Goal: Task Accomplishment & Management: Use online tool/utility

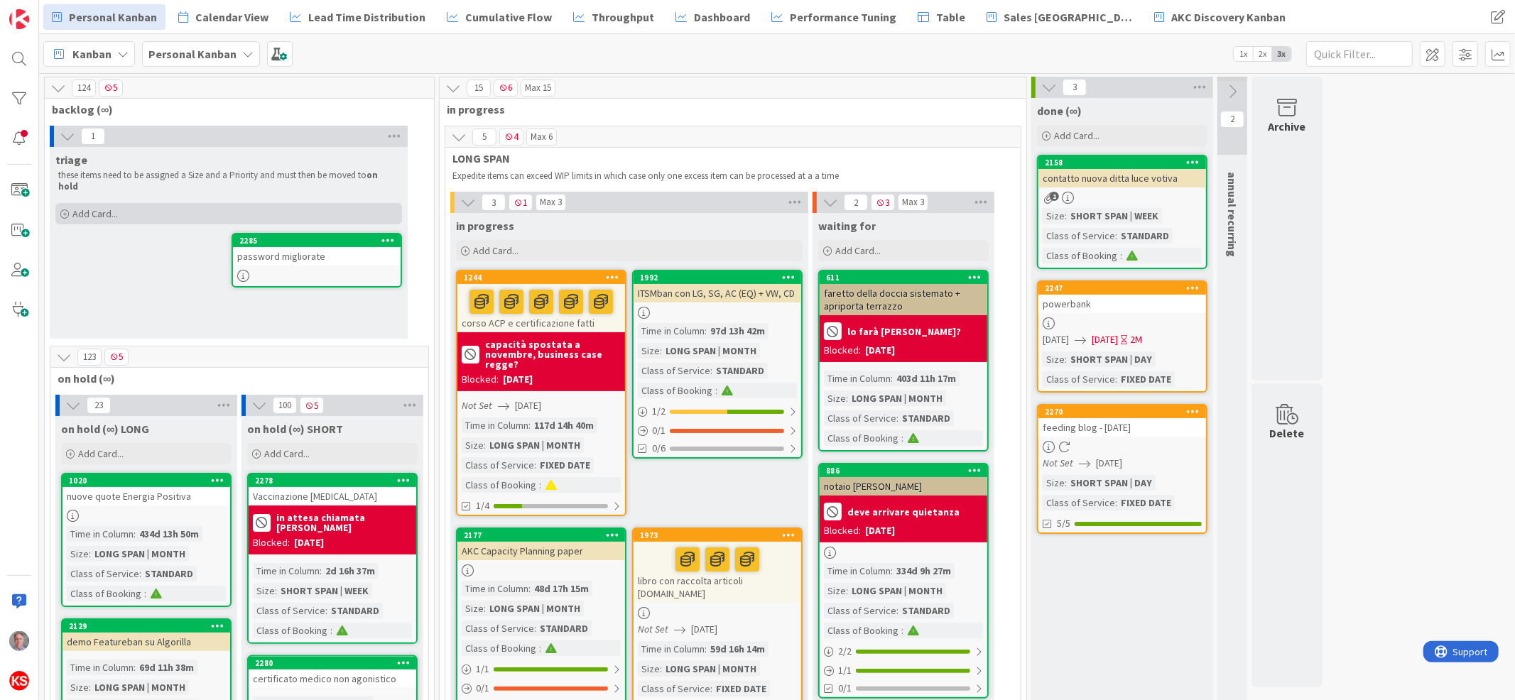
click at [77, 211] on div "Add Card..." at bounding box center [228, 213] width 347 height 21
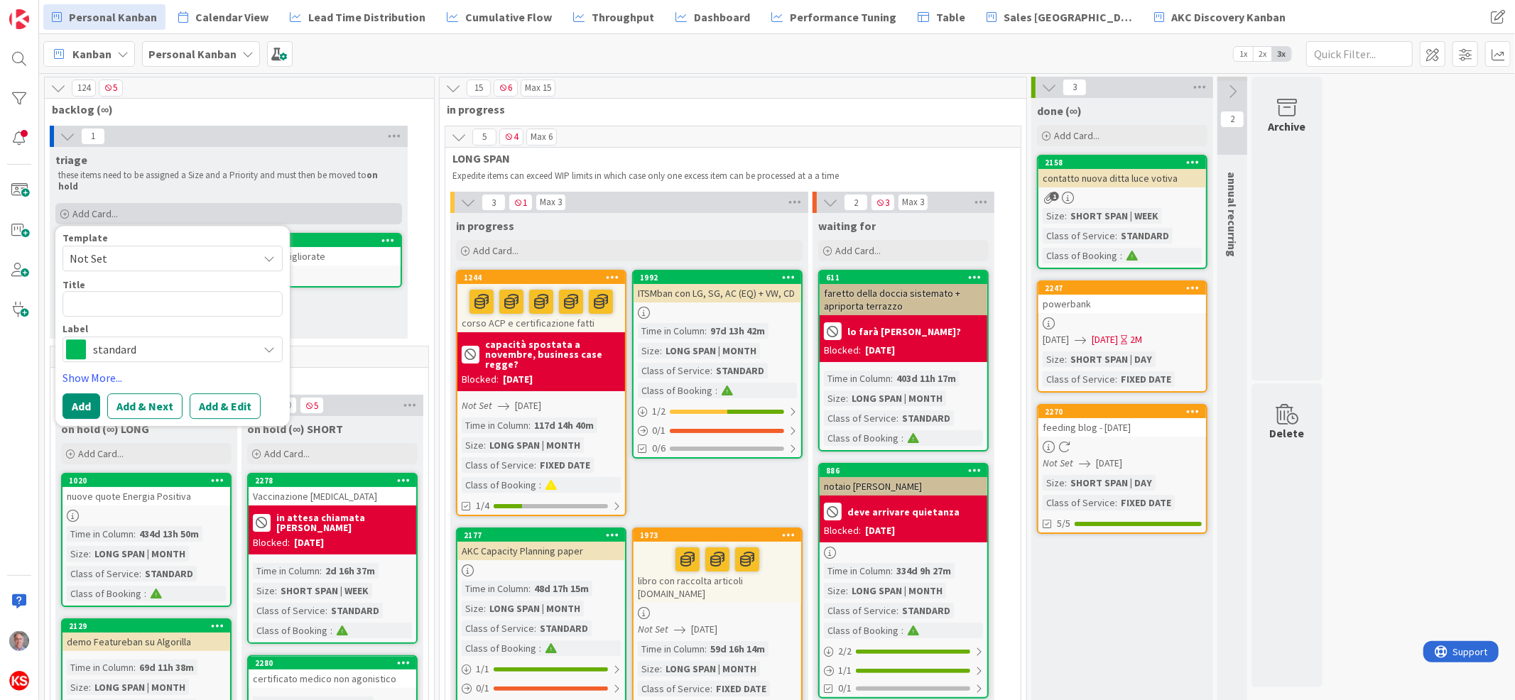
type textarea "x"
type textarea "c"
type textarea "x"
type textarea "co"
type textarea "x"
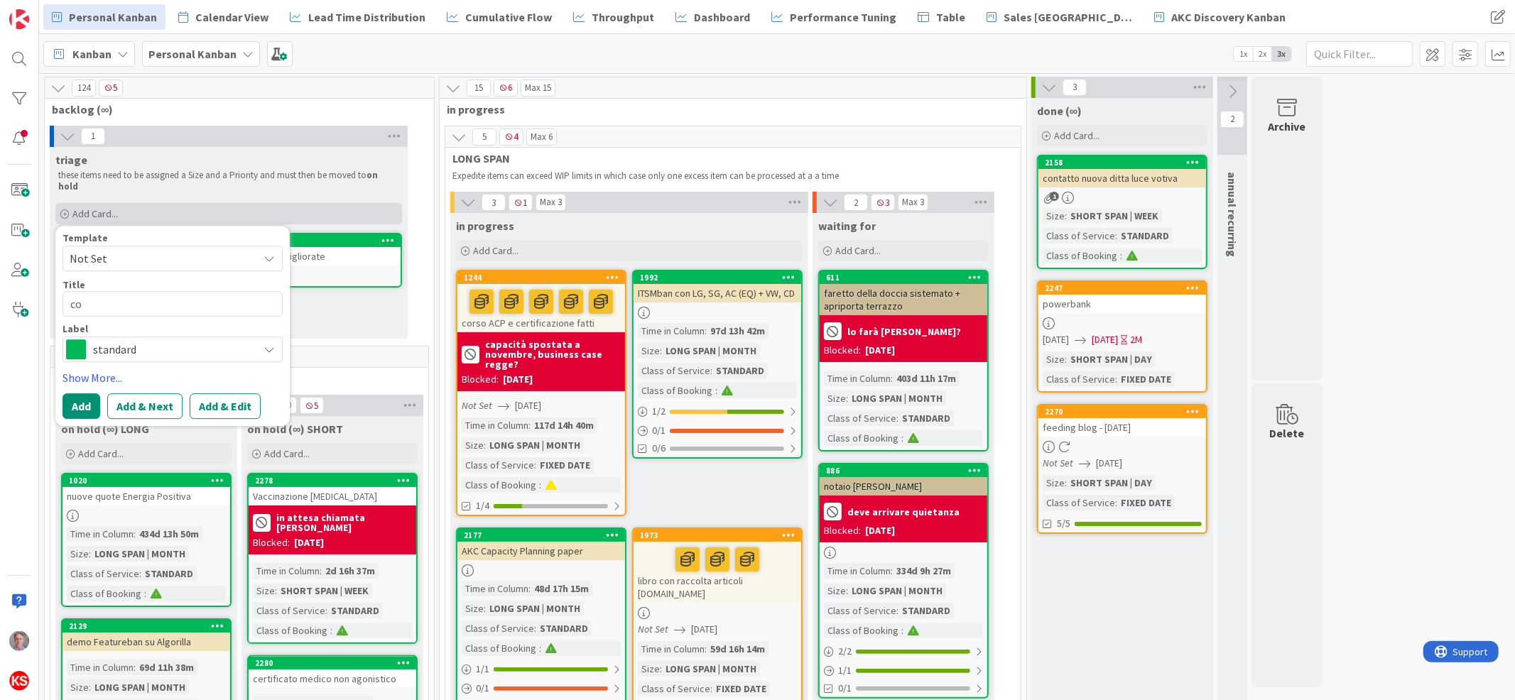
type textarea "con"
type textarea "x"
type textarea "cont"
type textarea "x"
type textarea "contr"
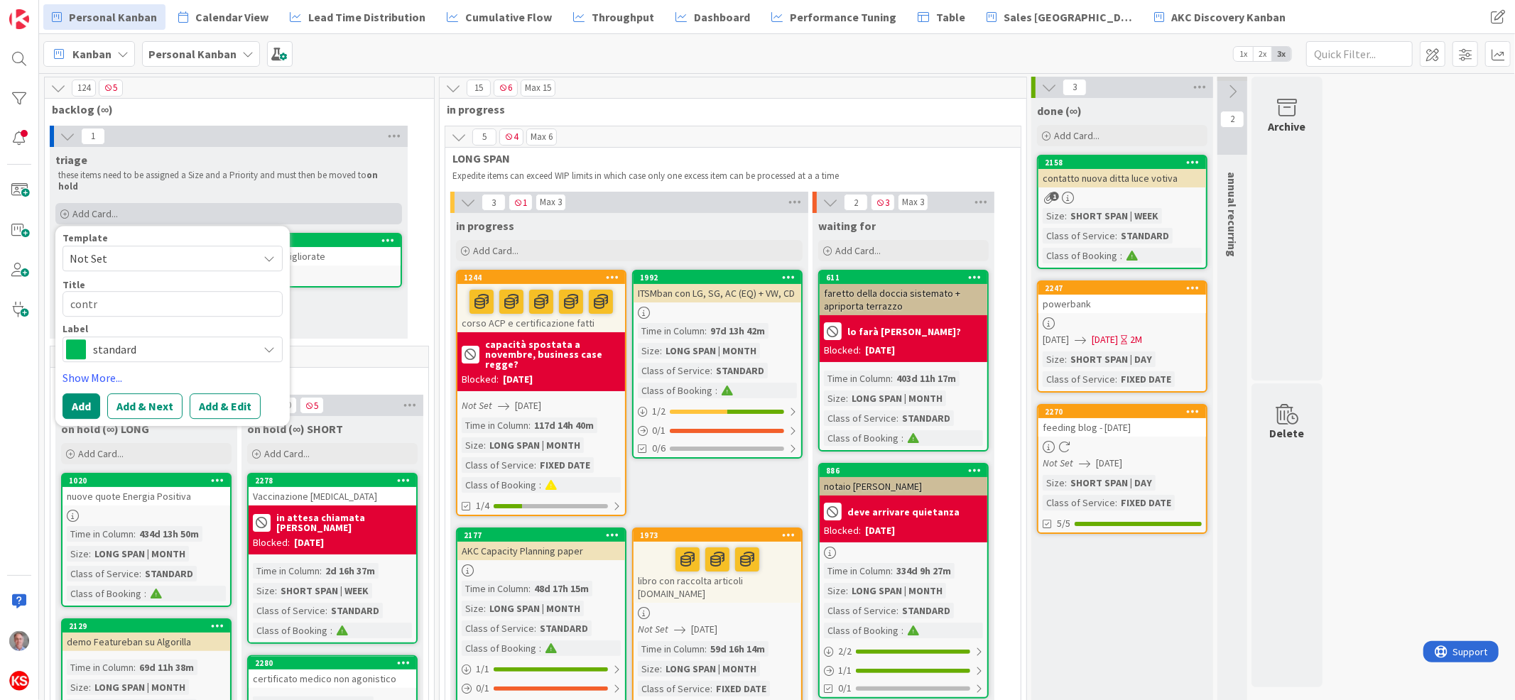
type textarea "x"
type textarea "contri"
type textarea "x"
type textarea "contrib"
type textarea "x"
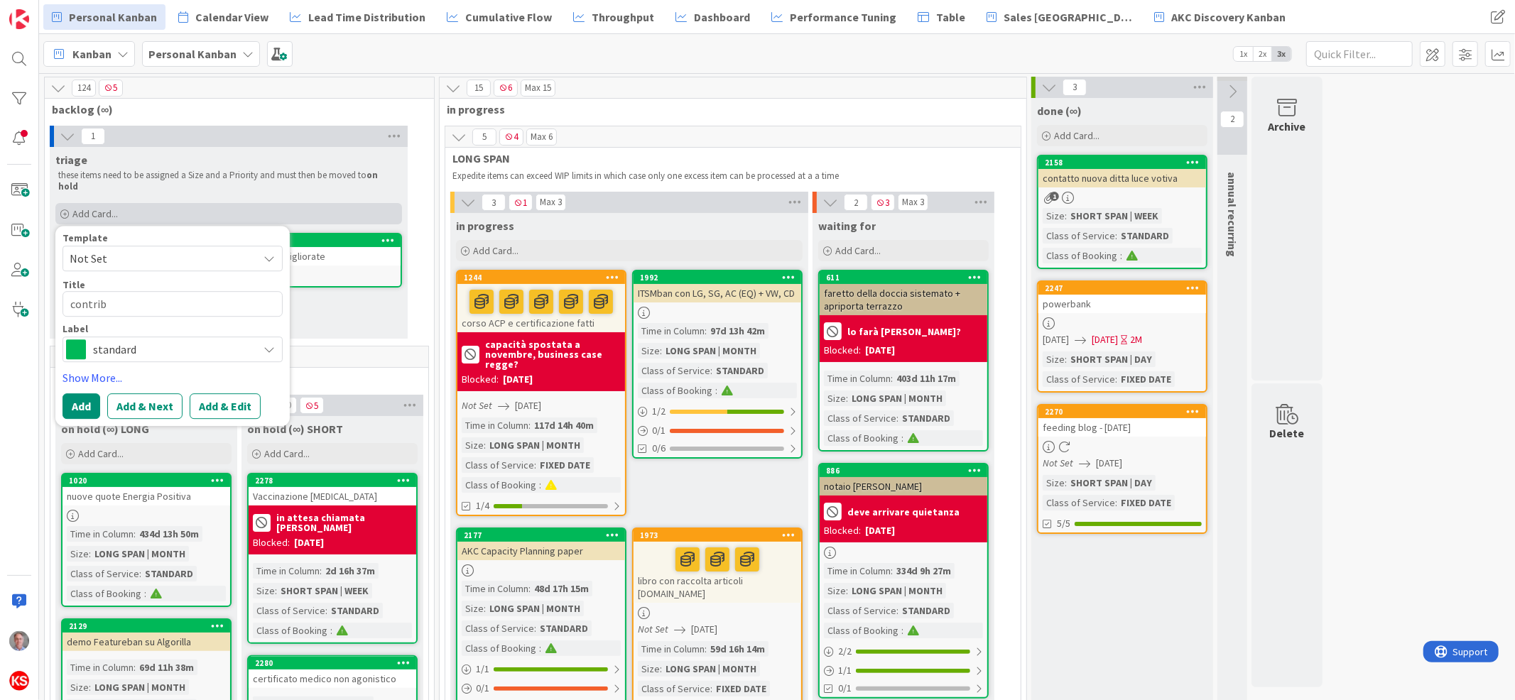
type textarea "contribu"
type textarea "x"
type textarea "contribut"
type textarea "x"
type textarea "contributo"
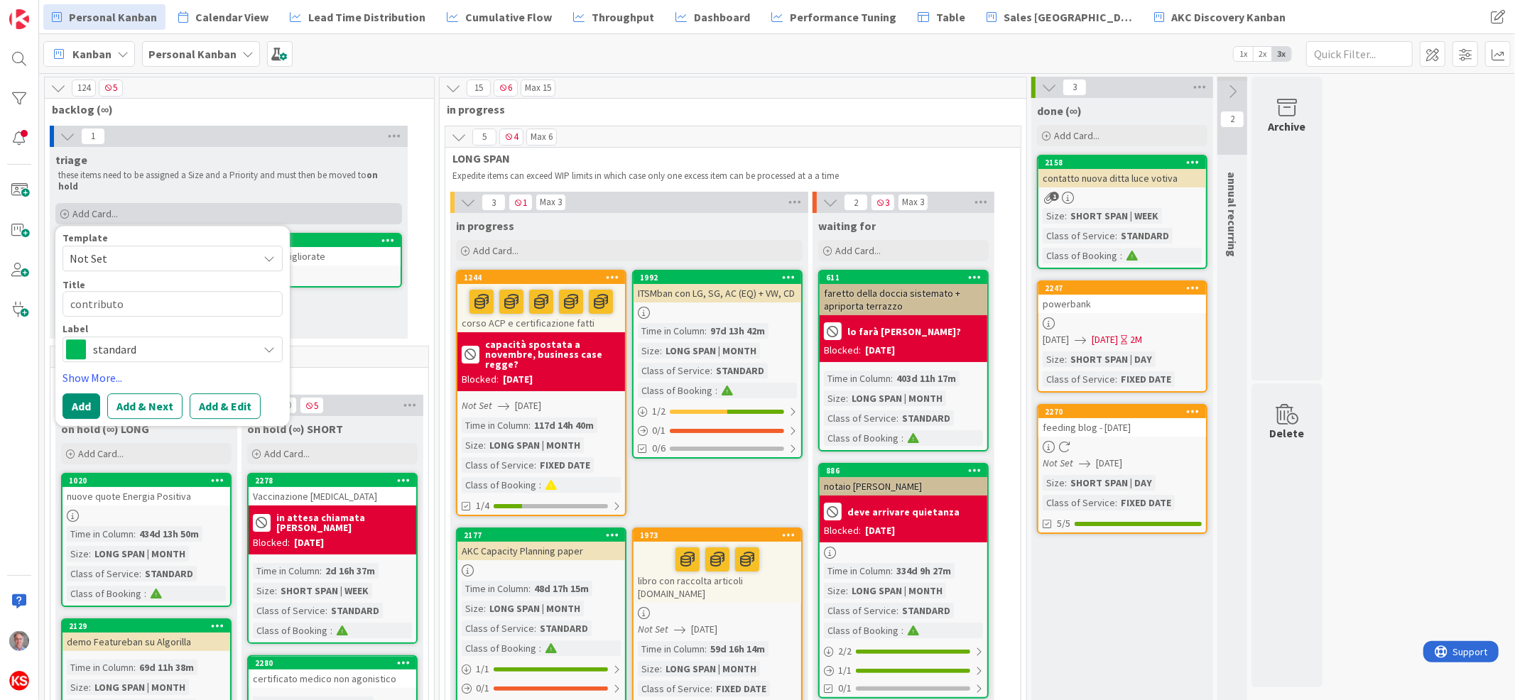
type textarea "x"
type textarea "contributo"
type textarea "x"
type textarea "contributo a"
type textarea "x"
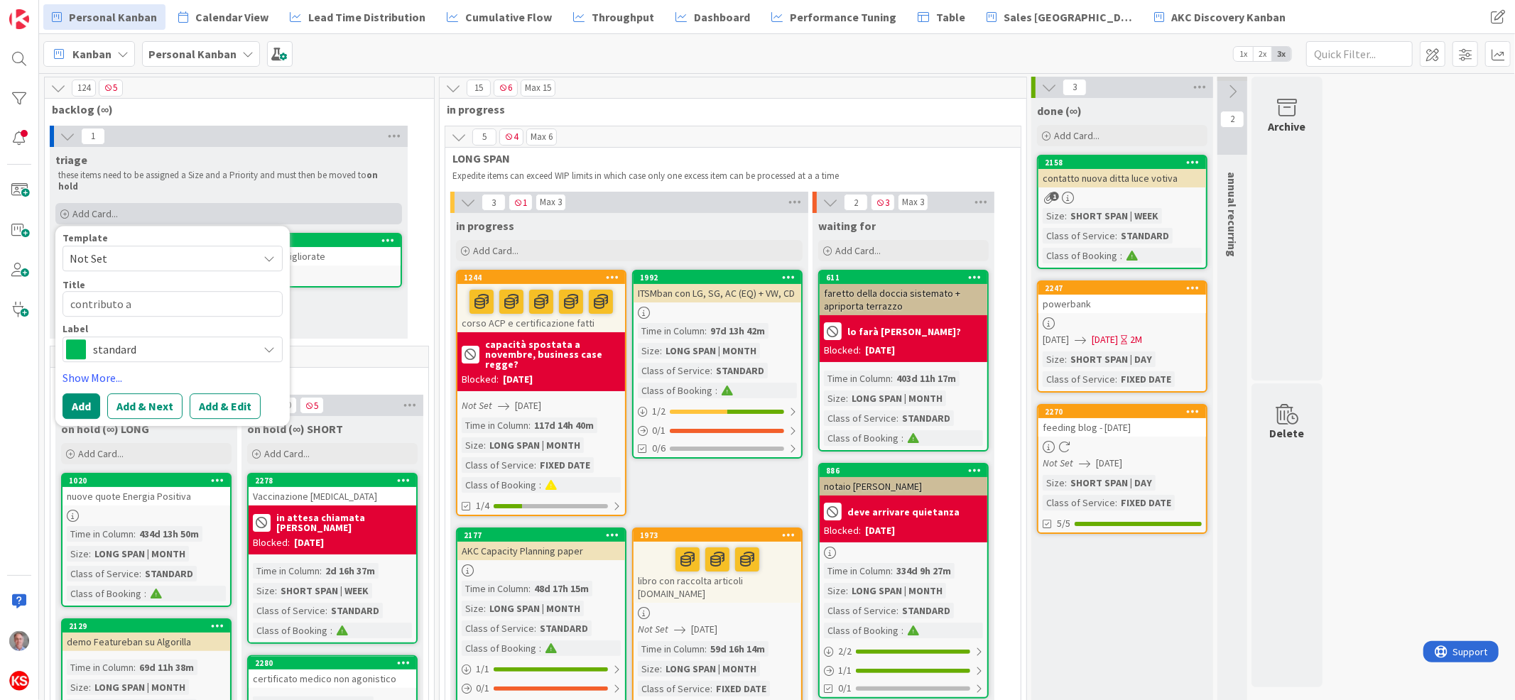
type textarea "contributo a"
type textarea "x"
type textarea "contributo a S"
type textarea "x"
type textarea "contributo a SB"
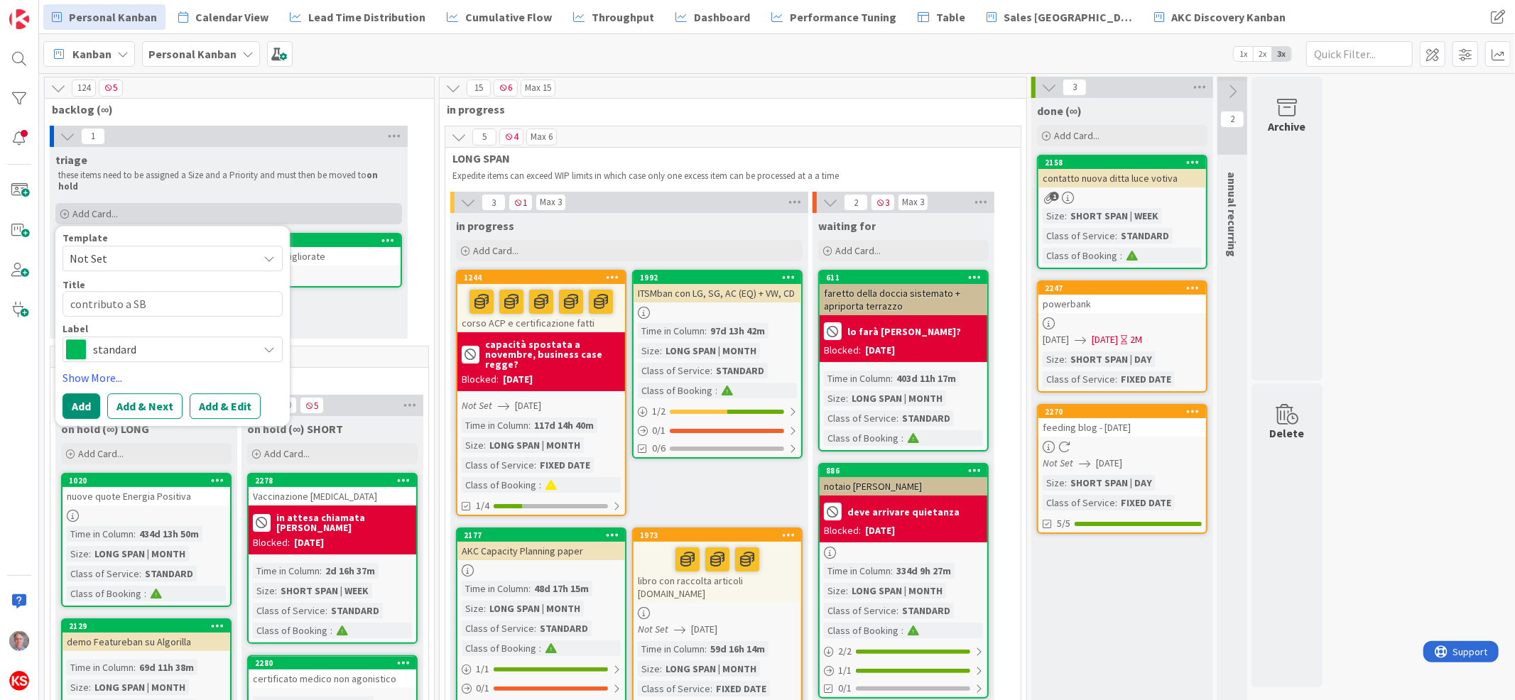
type textarea "x"
type textarea "contributo a S"
type textarea "x"
type textarea "contributo a"
type textarea "x"
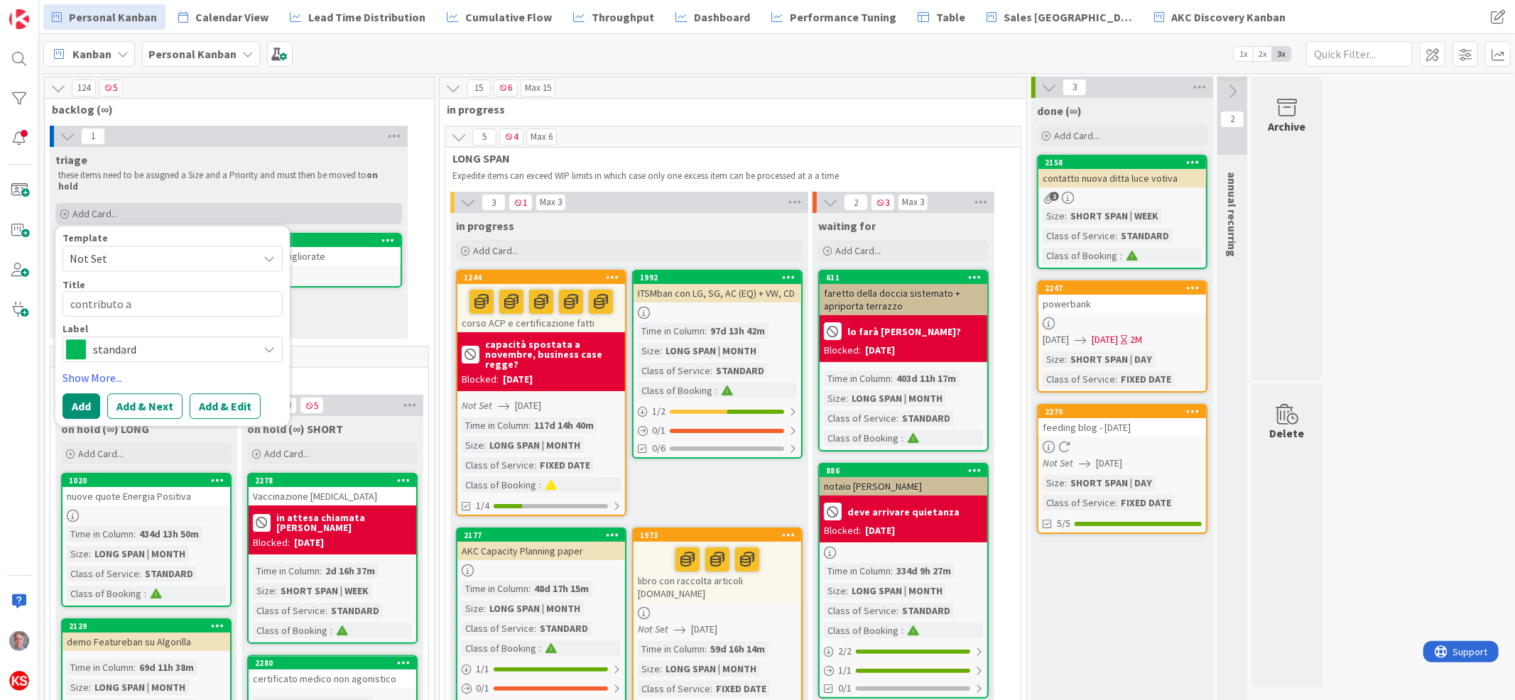
type textarea "contributo a P"
type textarea "x"
type textarea "contributo a Pi"
type textarea "x"
type textarea "contributo a [PERSON_NAME]"
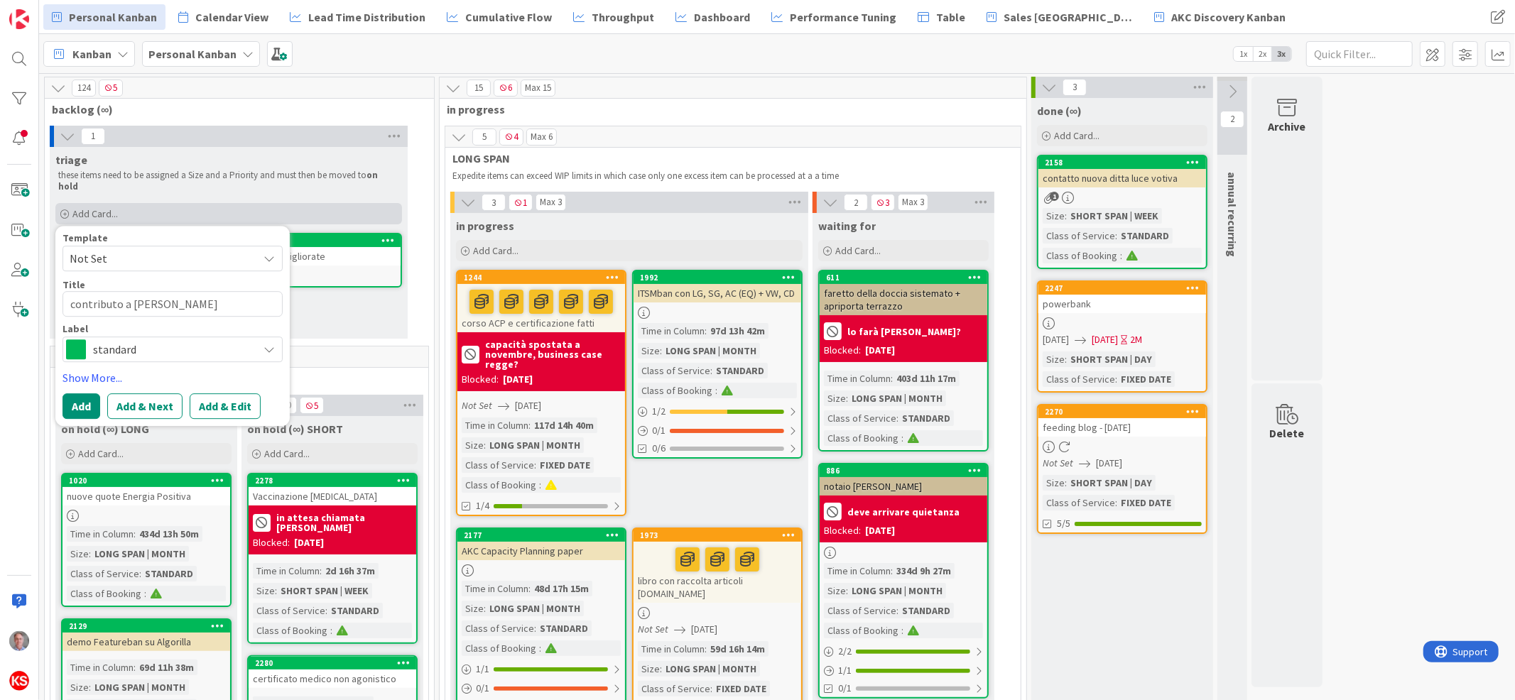
type textarea "x"
type textarea "contributo a Pizz"
type textarea "x"
type textarea "contributo a Pizzb"
type textarea "x"
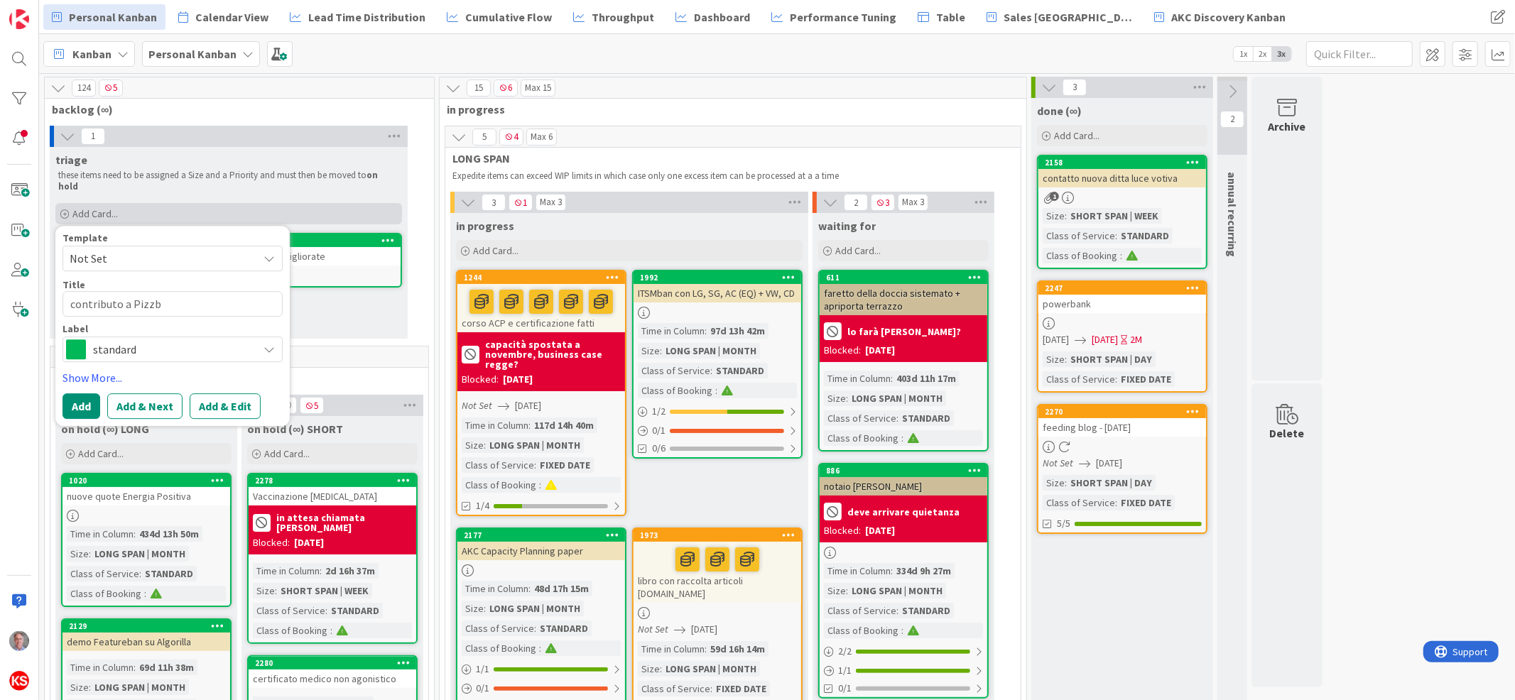
type textarea "contributo a Pizz"
type textarea "x"
type textarea "contributo a Pizza"
type textarea "x"
type textarea "contributo a Pizzab"
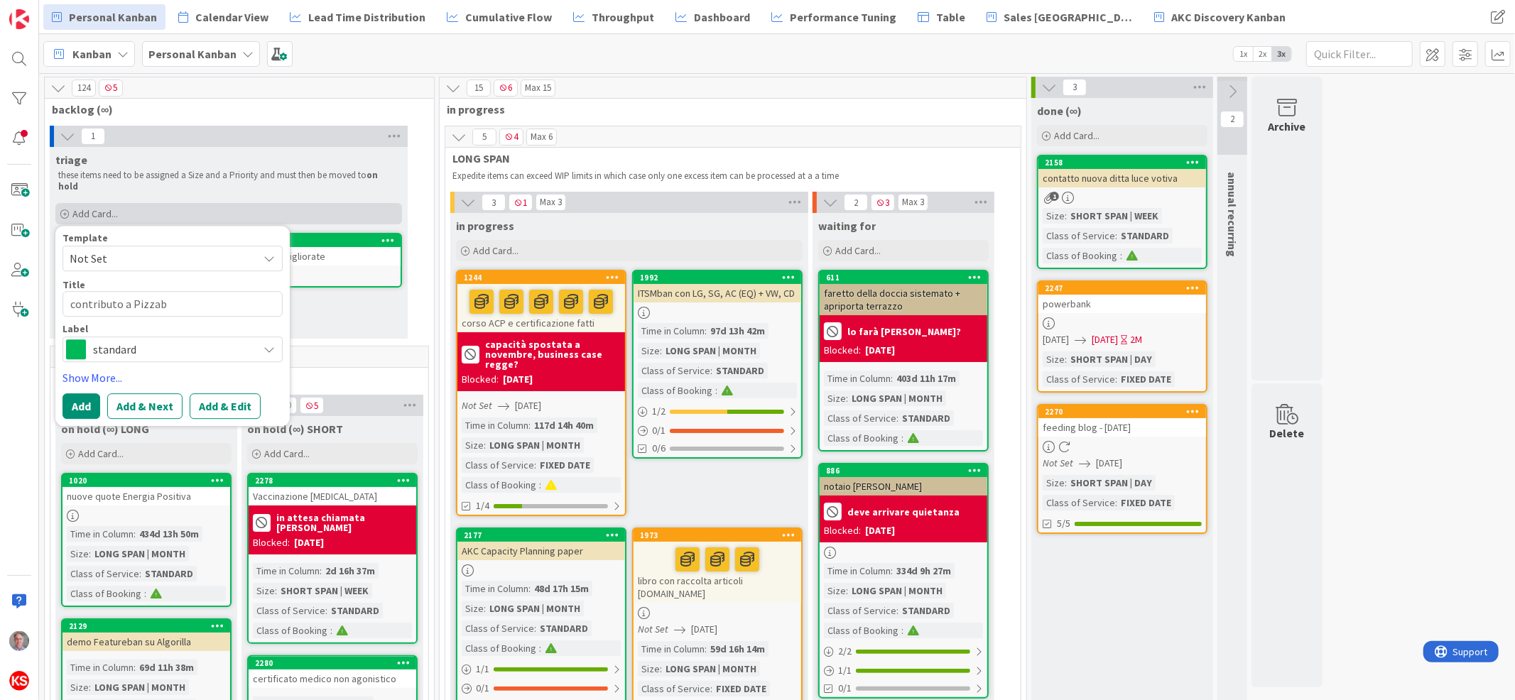
type textarea "x"
type textarea "contributo a [PERSON_NAME]"
type textarea "x"
type textarea "contributo a [PERSON_NAME]"
type textarea "x"
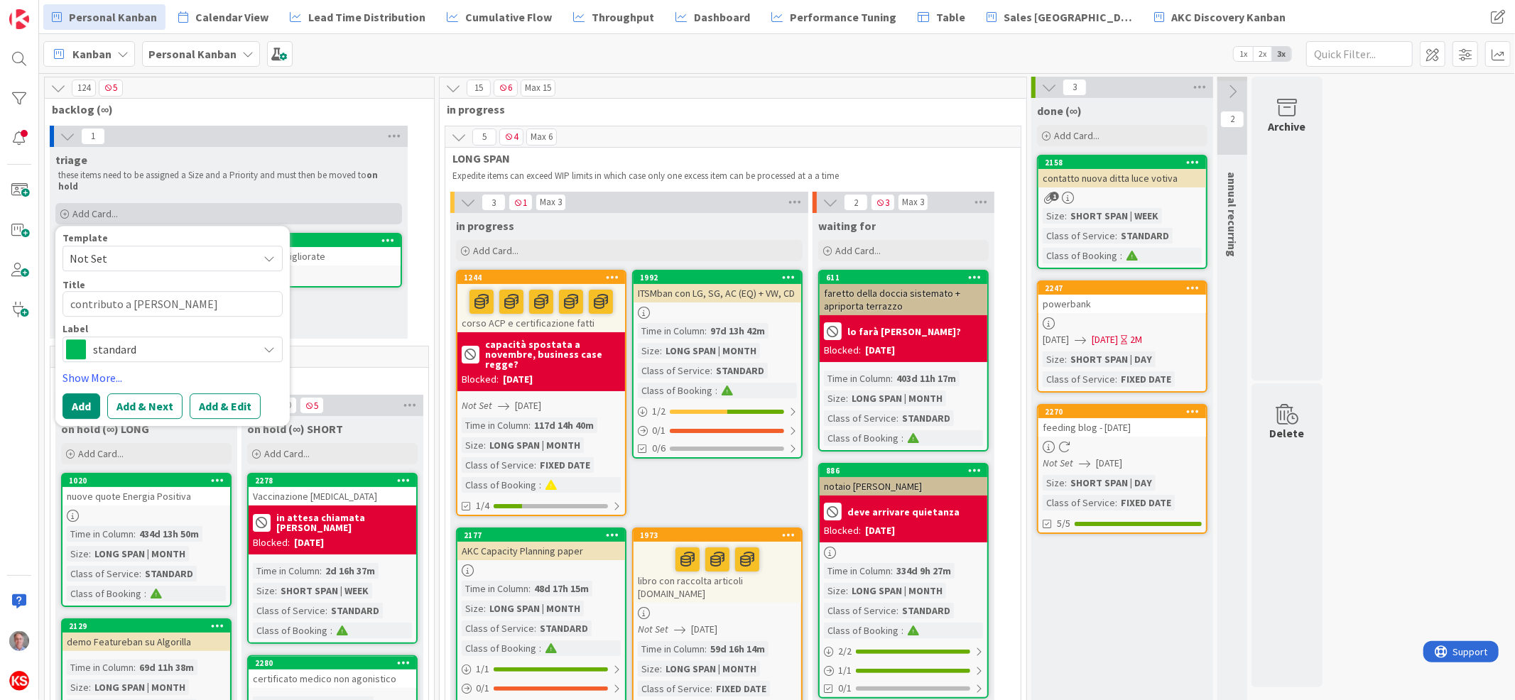
type textarea "contributo a [PERSON_NAME]"
type textarea "x"
type textarea "contributo a [PERSON_NAME]"
click at [100, 294] on textarea "contributo a [PERSON_NAME]" at bounding box center [173, 304] width 220 height 26
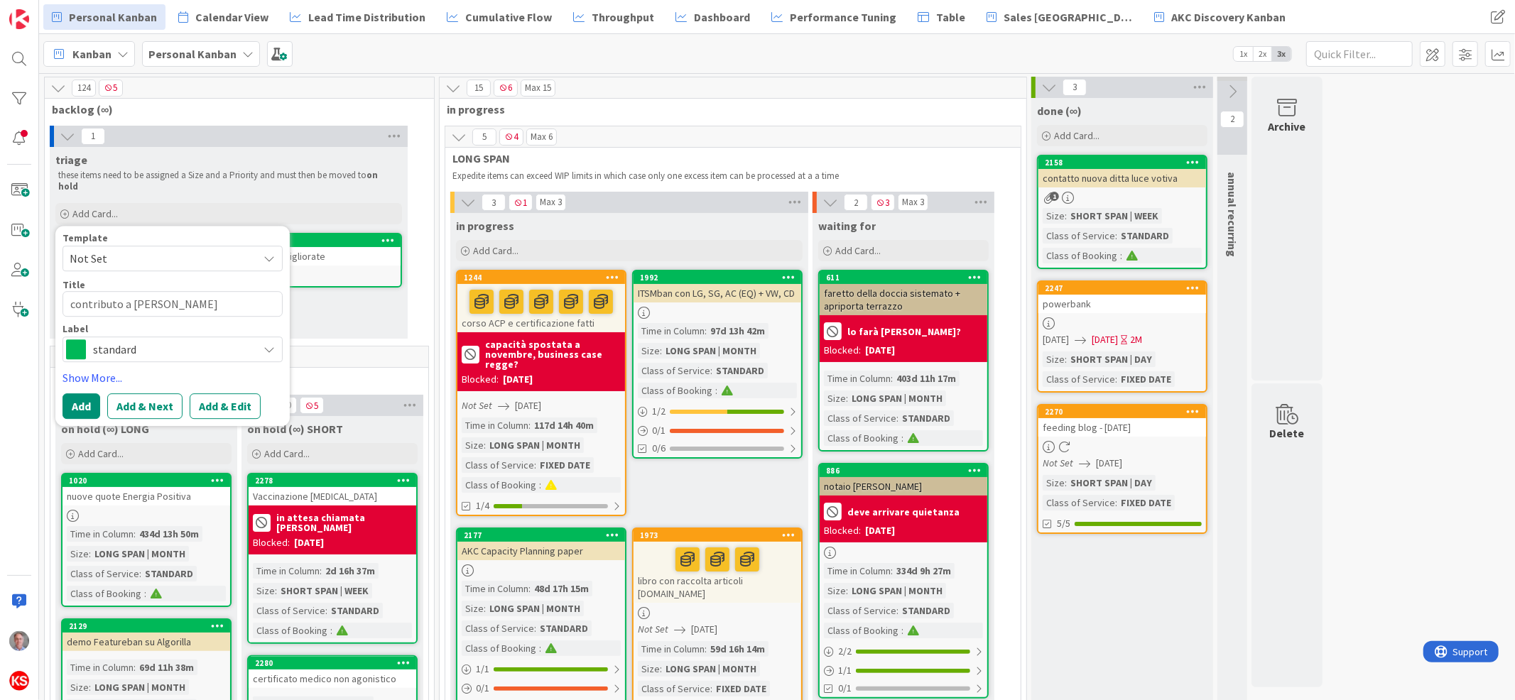
type textarea "x"
type textarea "aa Pizzaballa"
type textarea "x"
type textarea "aia Pizzaballa"
type textarea "x"
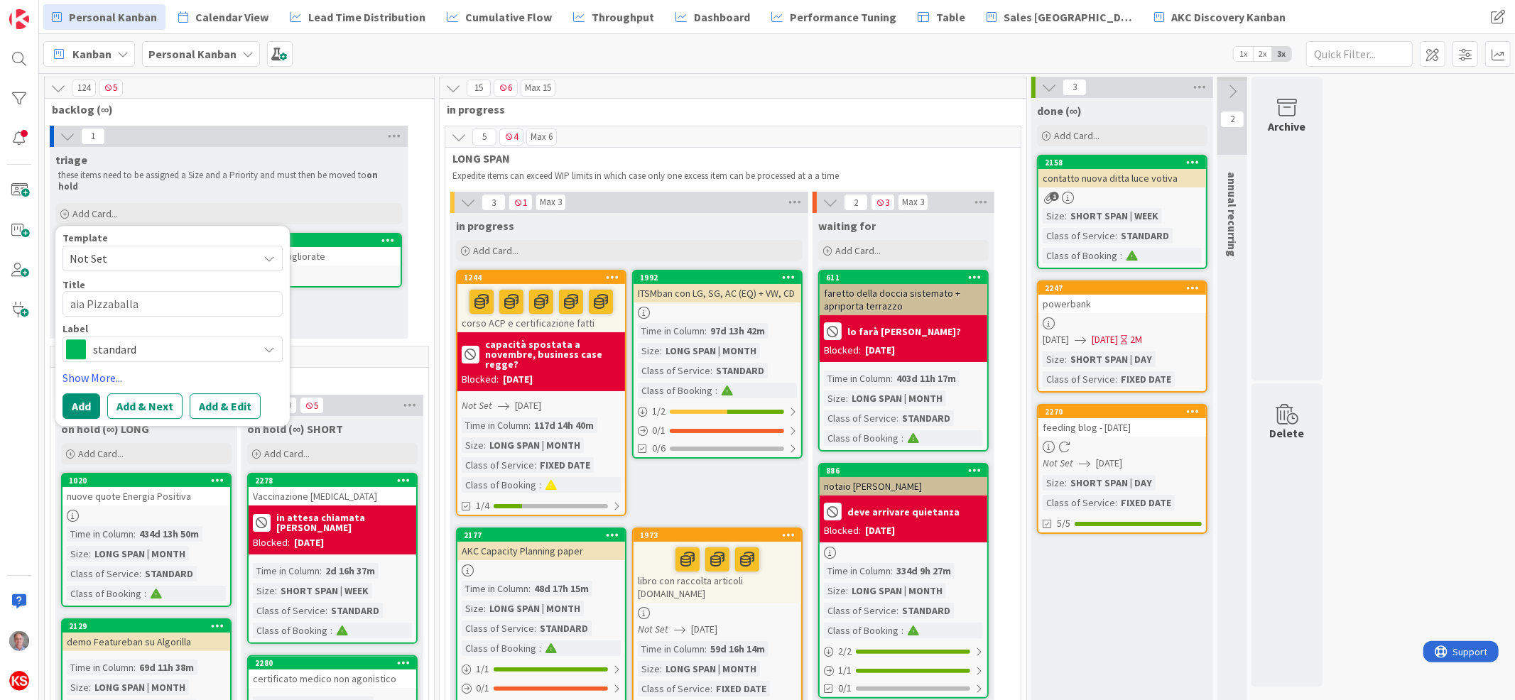
type textarea "aiua Pizzaballa"
type textarea "x"
type textarea "aiuta Pizzaballa"
type textarea "x"
type textarea "aiutoa [PERSON_NAME]"
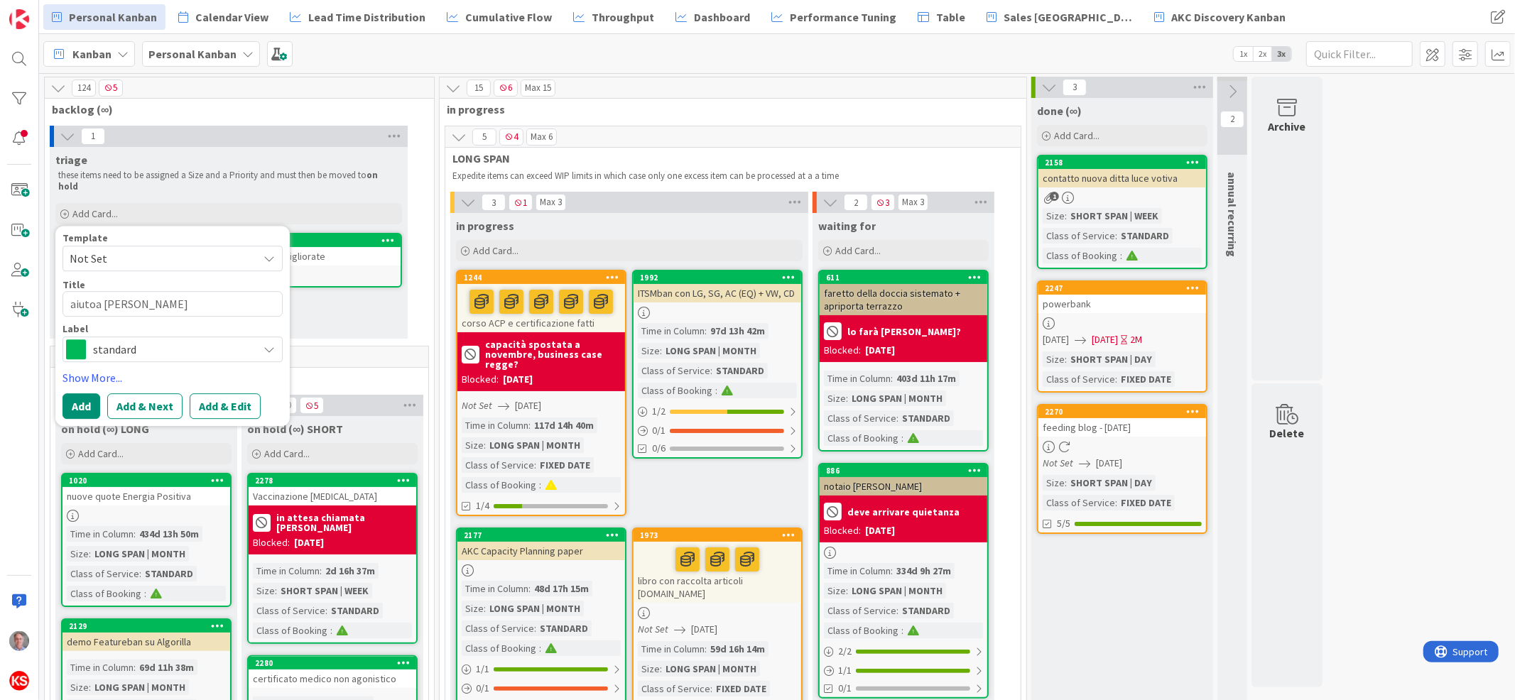
type textarea "x"
type textarea "aiuto a [PERSON_NAME]"
click at [223, 395] on button "Add & Edit" at bounding box center [225, 407] width 71 height 26
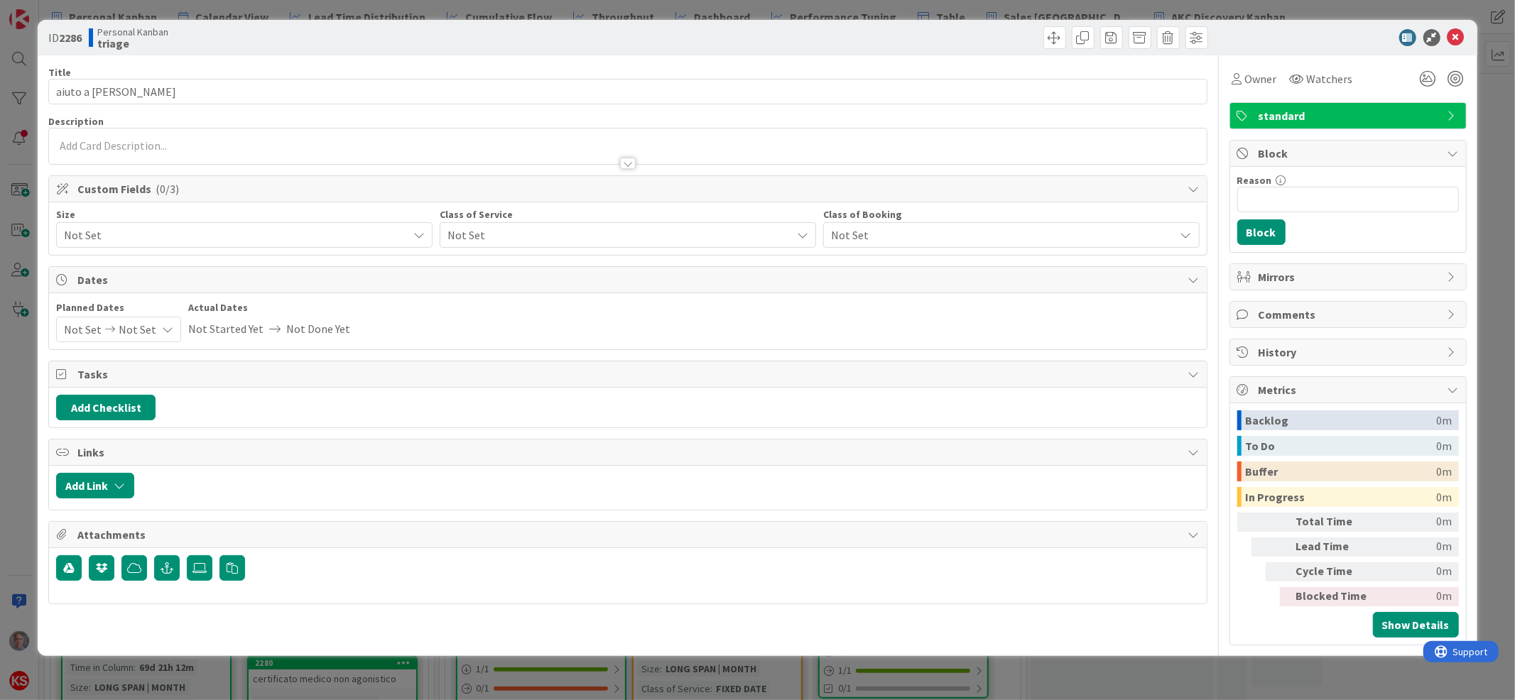
click at [707, 229] on span "Not Set" at bounding box center [616, 235] width 337 height 20
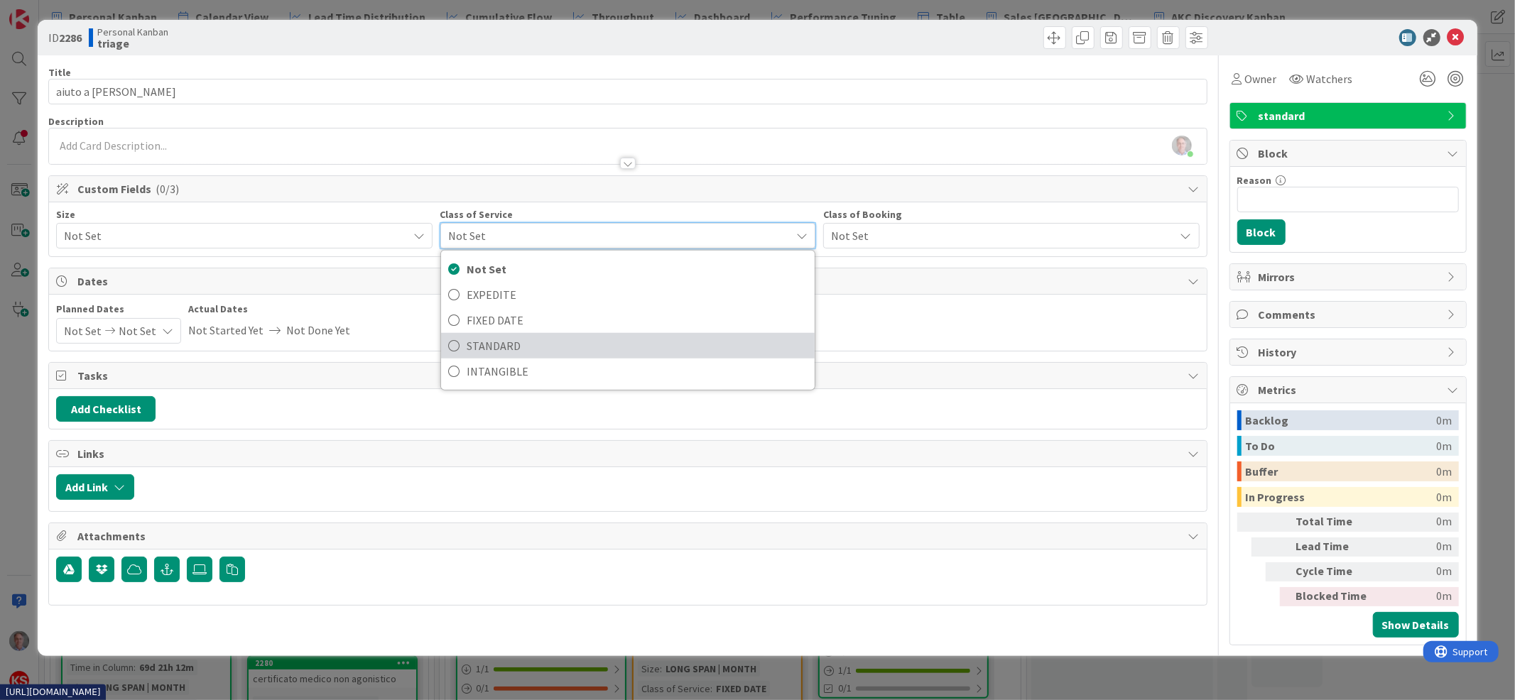
click at [637, 340] on span "STANDARD" at bounding box center [637, 345] width 341 height 21
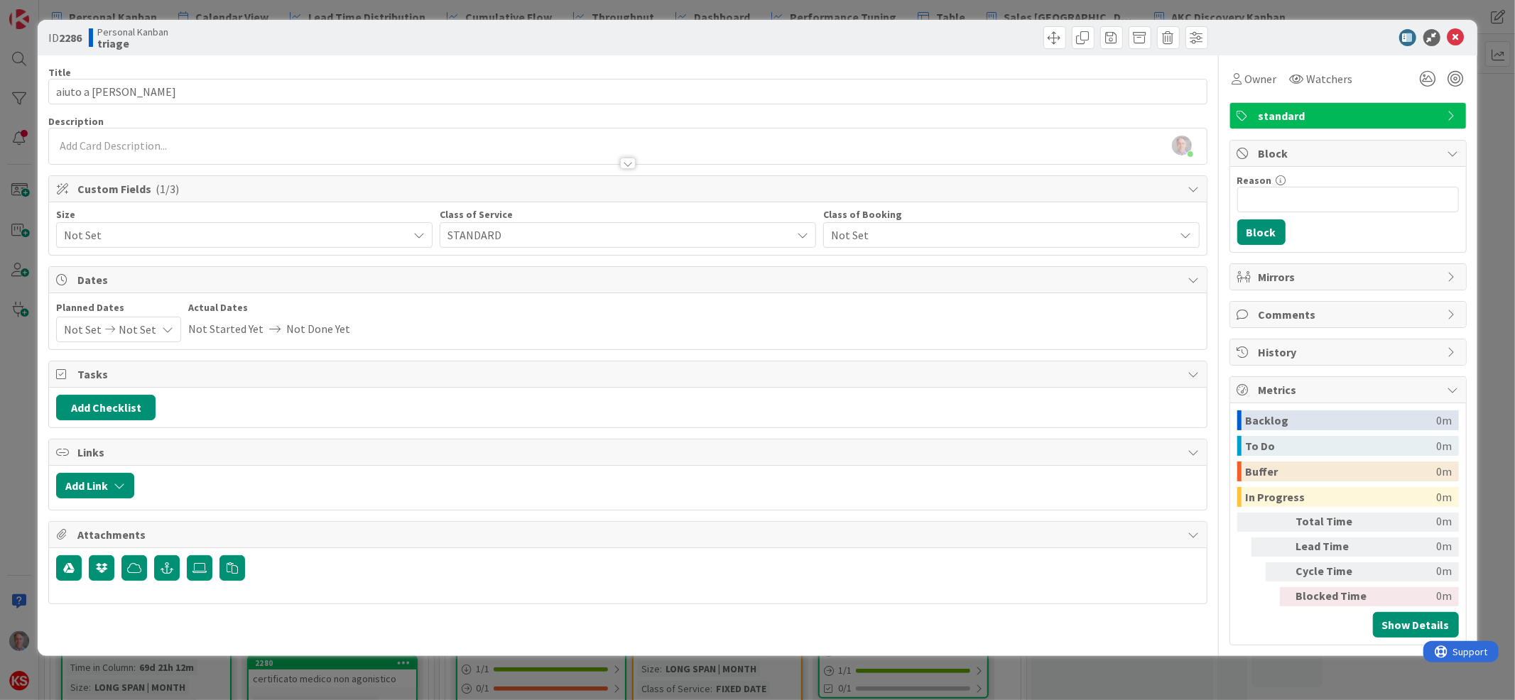
click at [369, 231] on span "Not Set" at bounding box center [232, 235] width 337 height 20
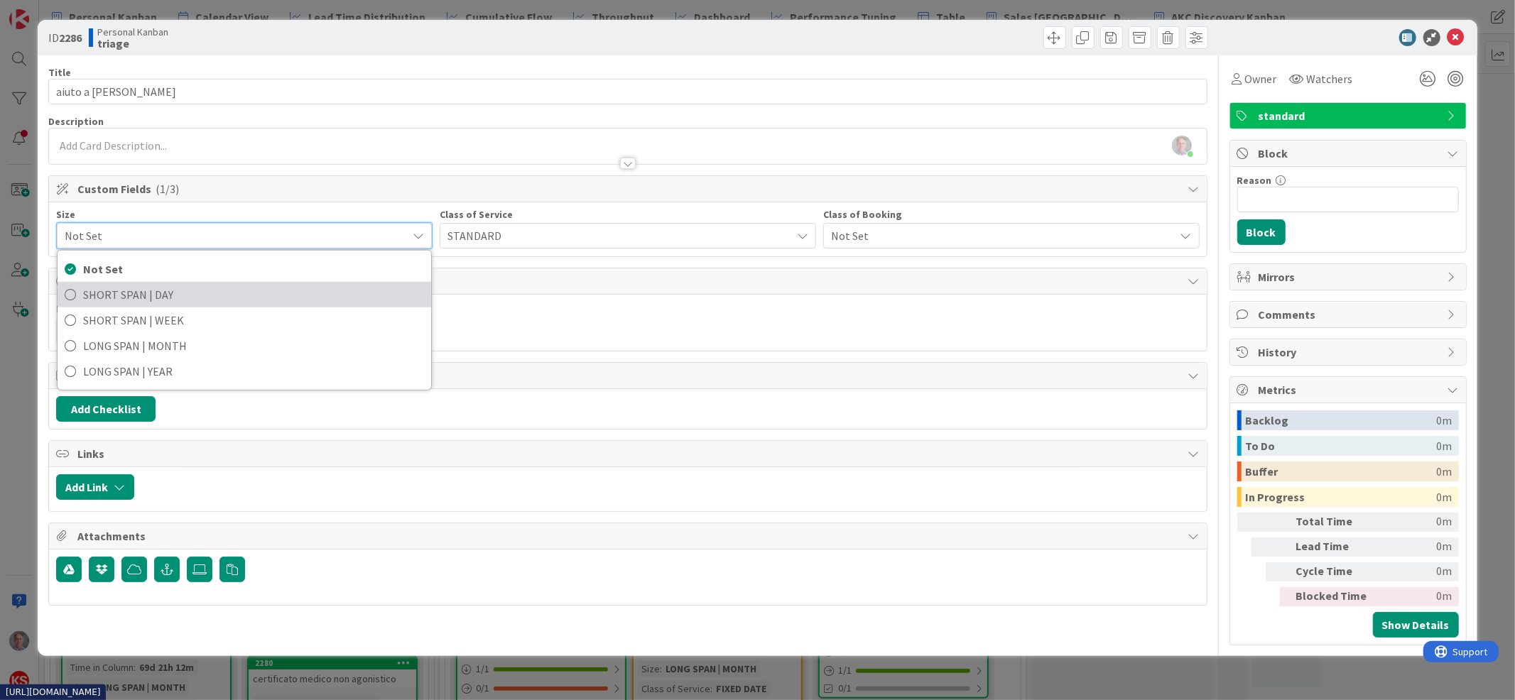
click at [325, 302] on span "SHORT SPAN | DAY" at bounding box center [253, 294] width 341 height 21
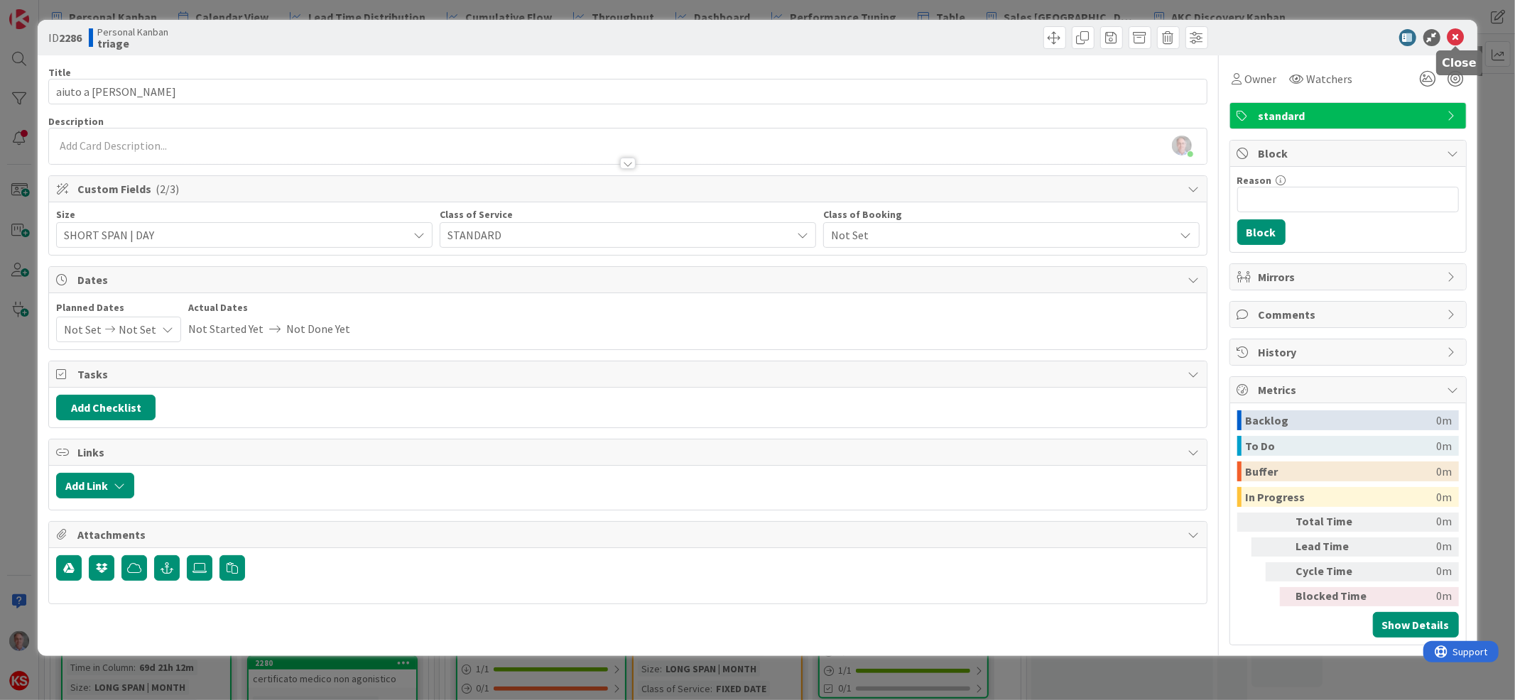
click at [1462, 38] on icon at bounding box center [1456, 37] width 17 height 17
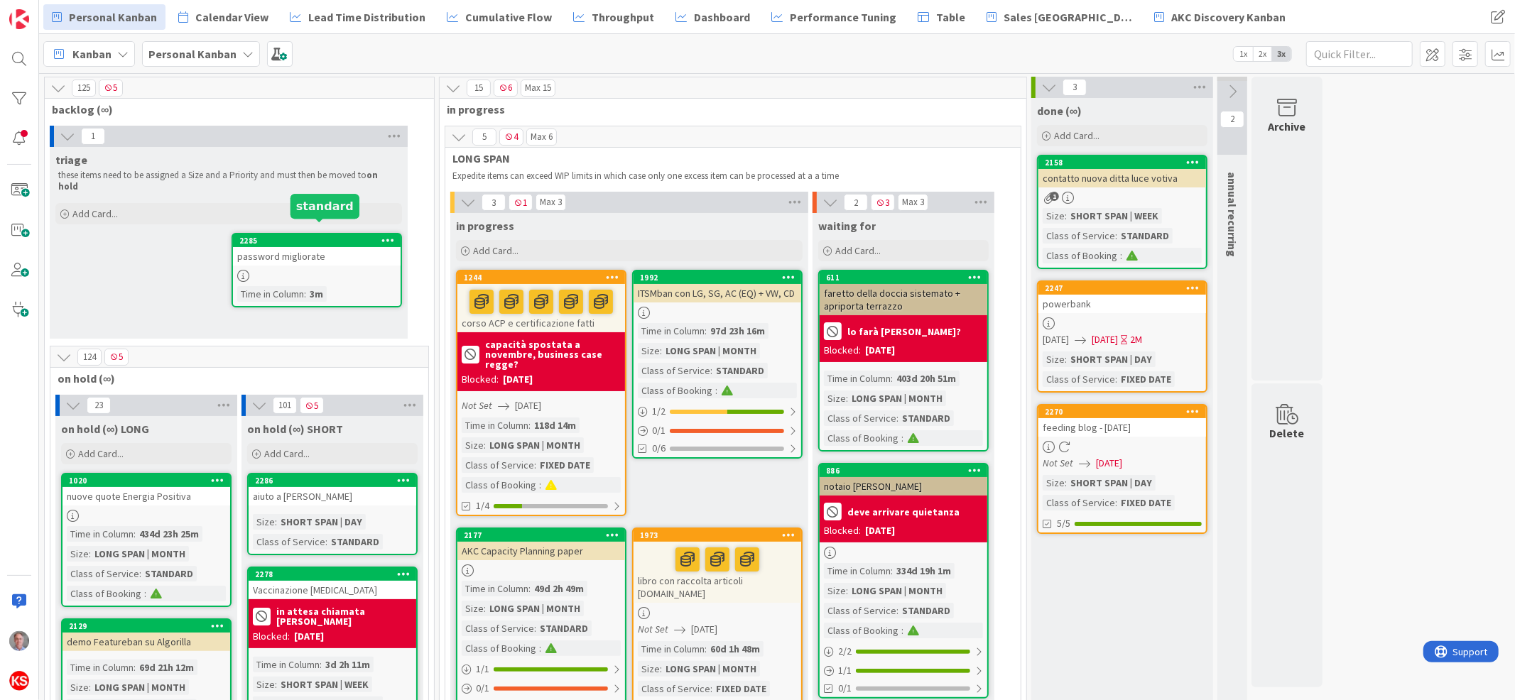
click at [322, 247] on div "password migliorate" at bounding box center [317, 256] width 168 height 18
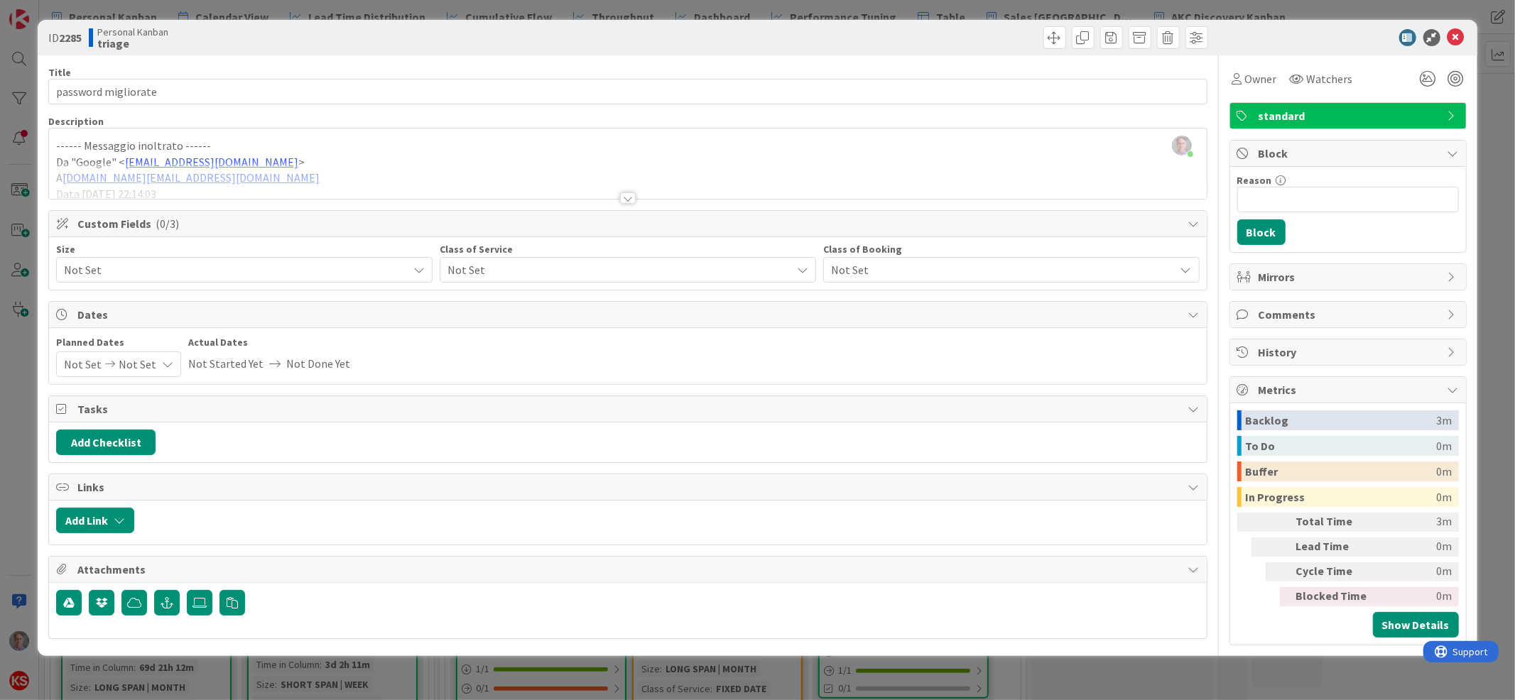
click at [272, 273] on span "Not Set" at bounding box center [232, 270] width 337 height 20
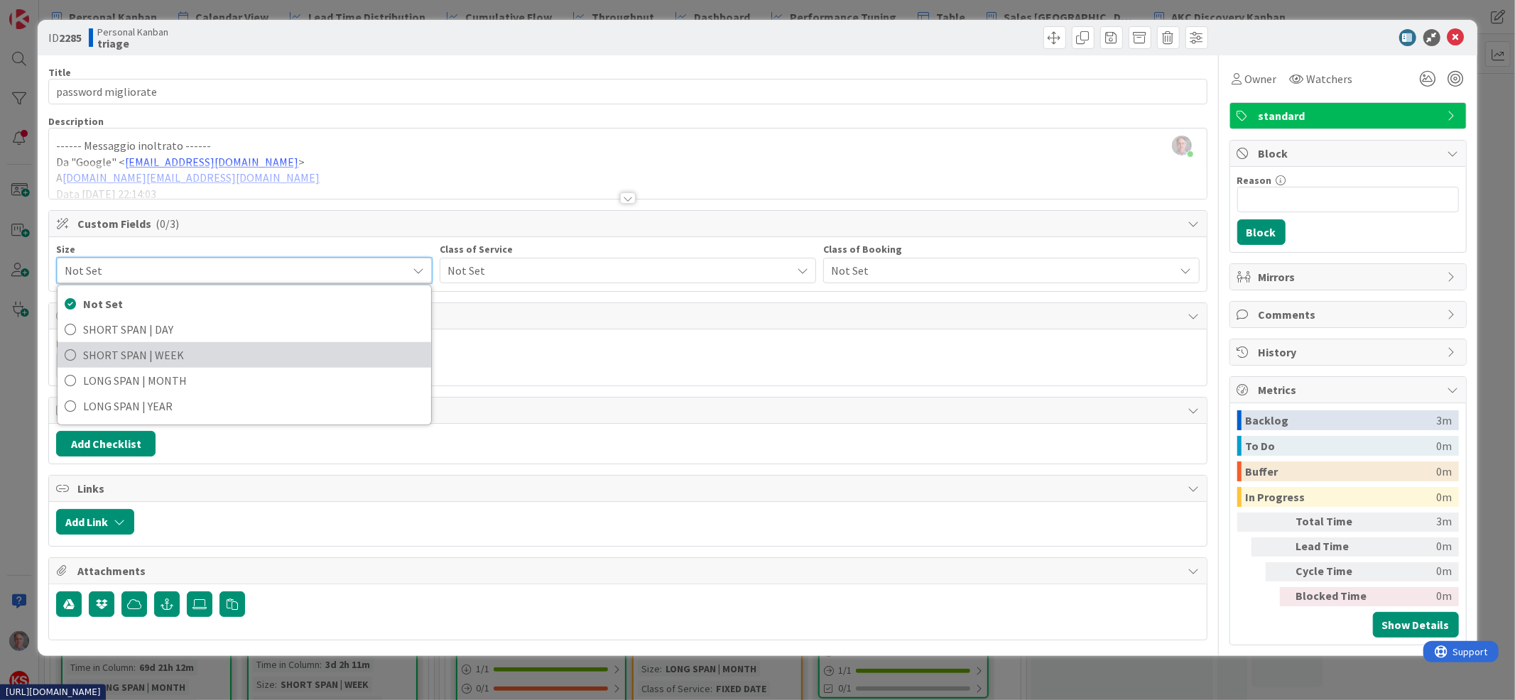
click at [247, 347] on span "SHORT SPAN | WEEK" at bounding box center [253, 355] width 341 height 21
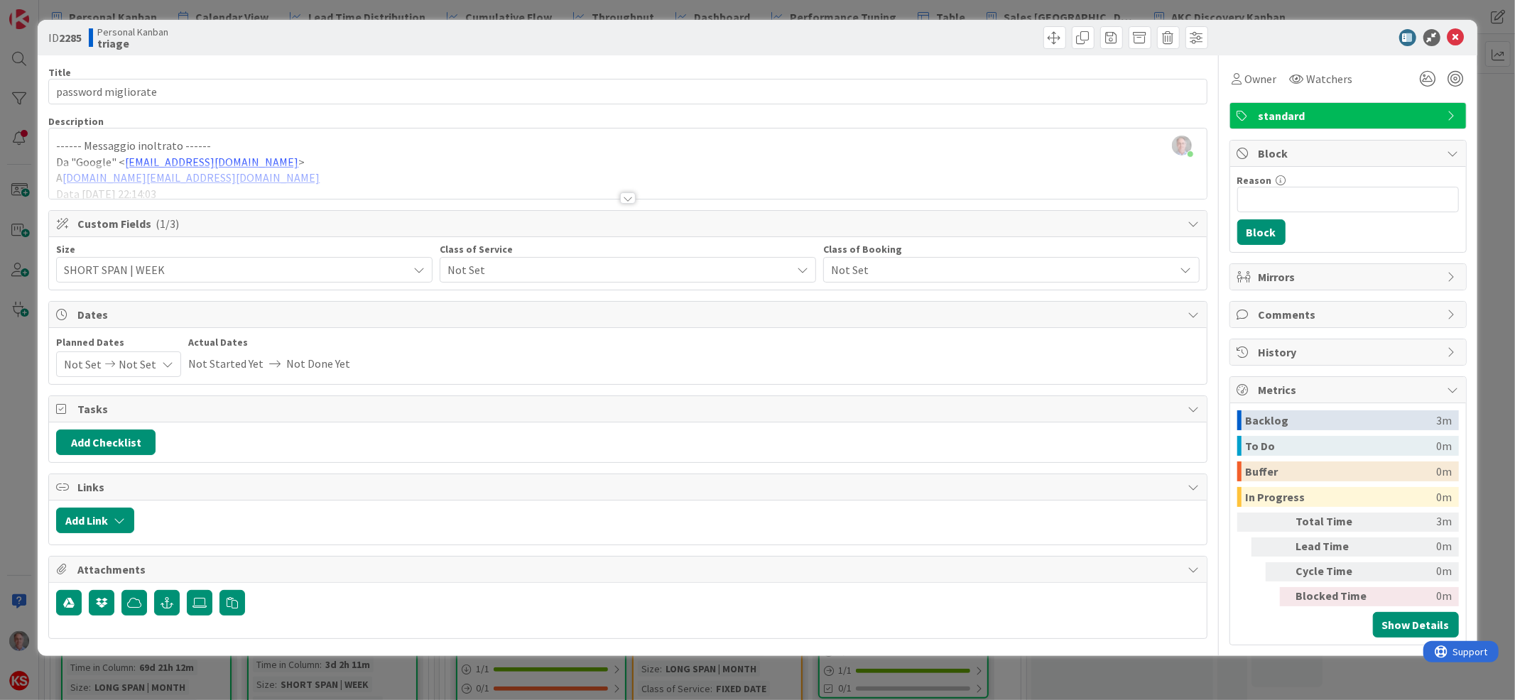
click at [521, 271] on span "Not Set" at bounding box center [616, 270] width 337 height 20
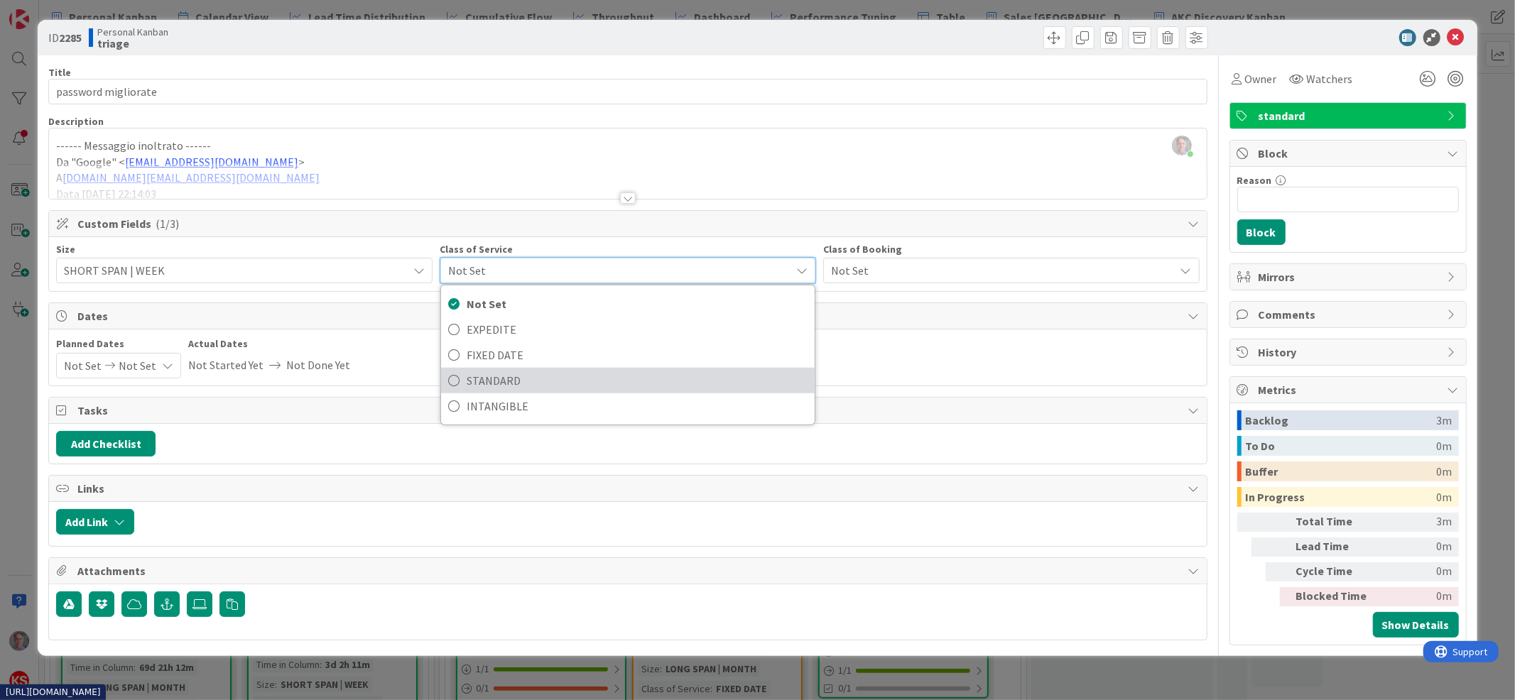
click at [519, 372] on span "STANDARD" at bounding box center [637, 380] width 341 height 21
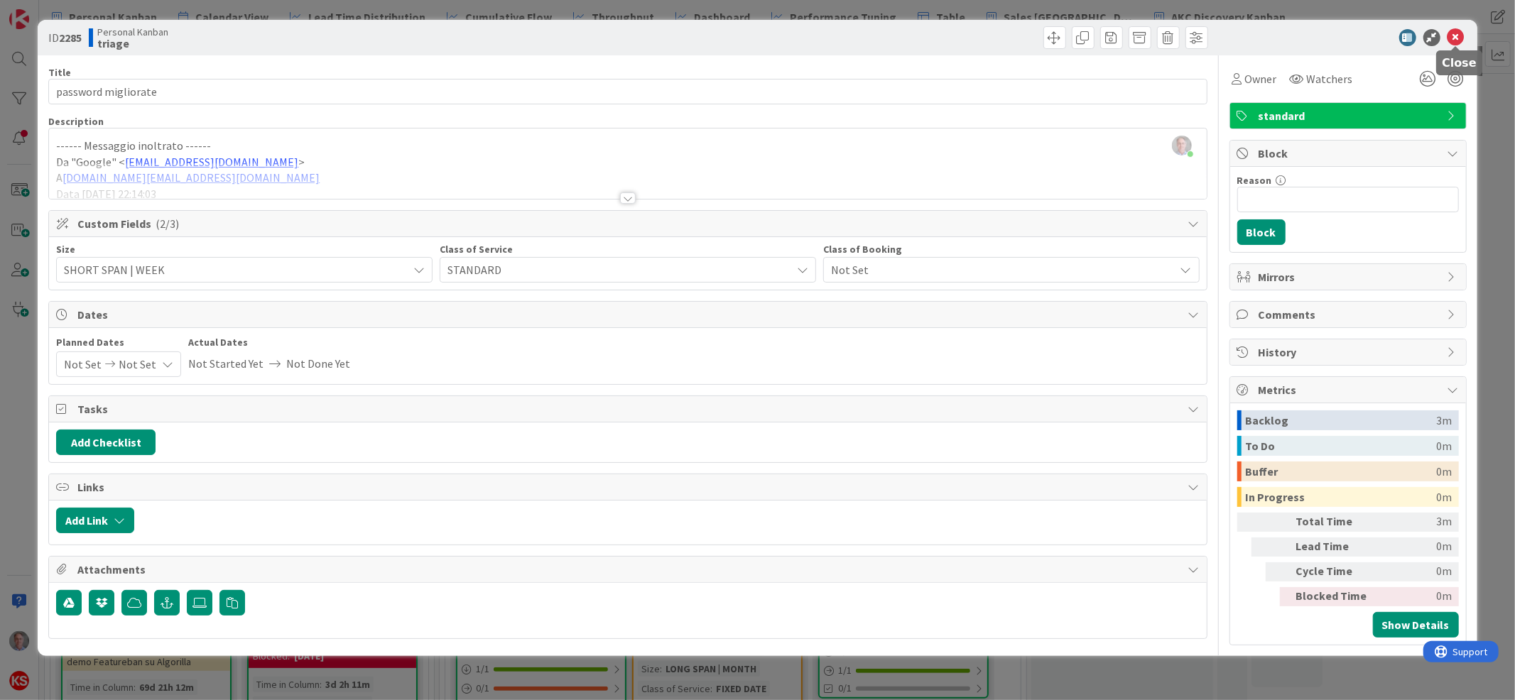
click at [1459, 38] on icon at bounding box center [1456, 37] width 17 height 17
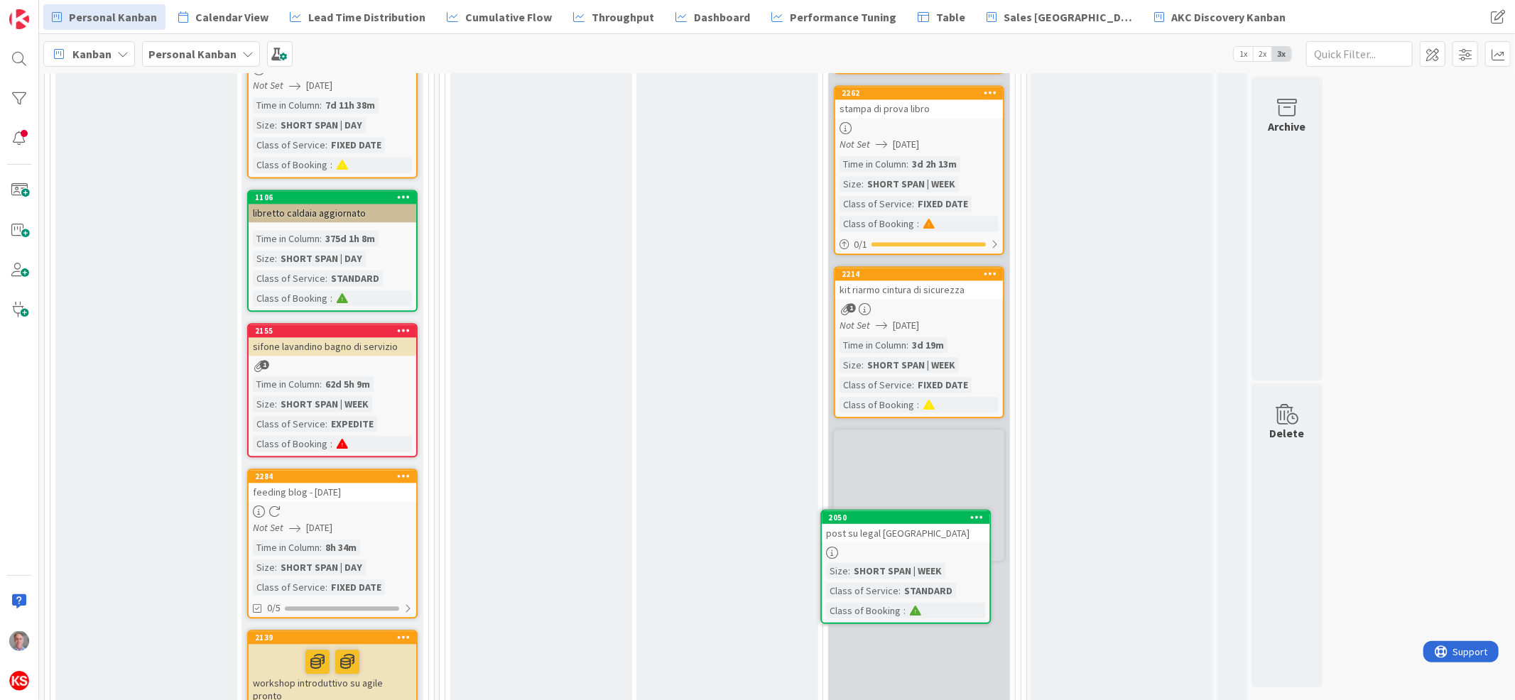
scroll to position [2717, 0]
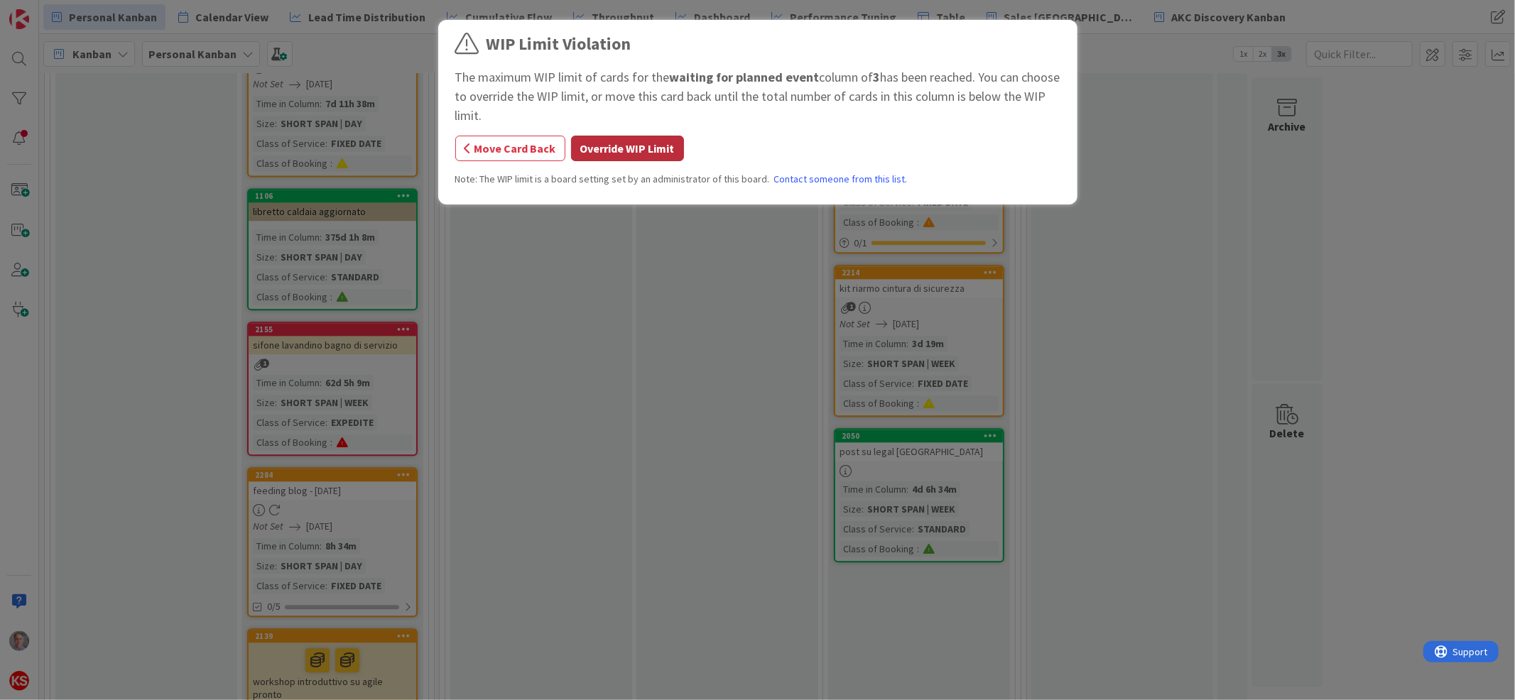
click at [651, 154] on button "Override WIP Limit" at bounding box center [627, 149] width 113 height 26
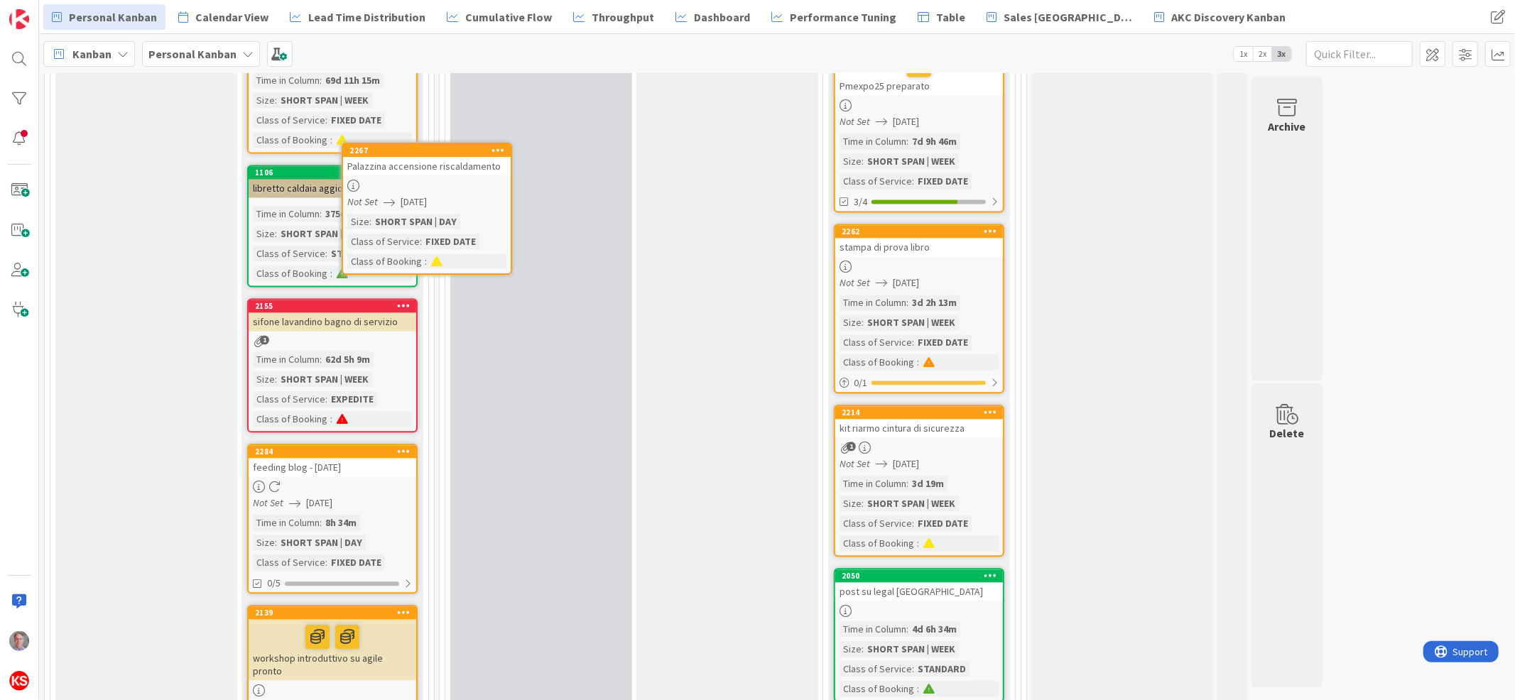
scroll to position [2575, 0]
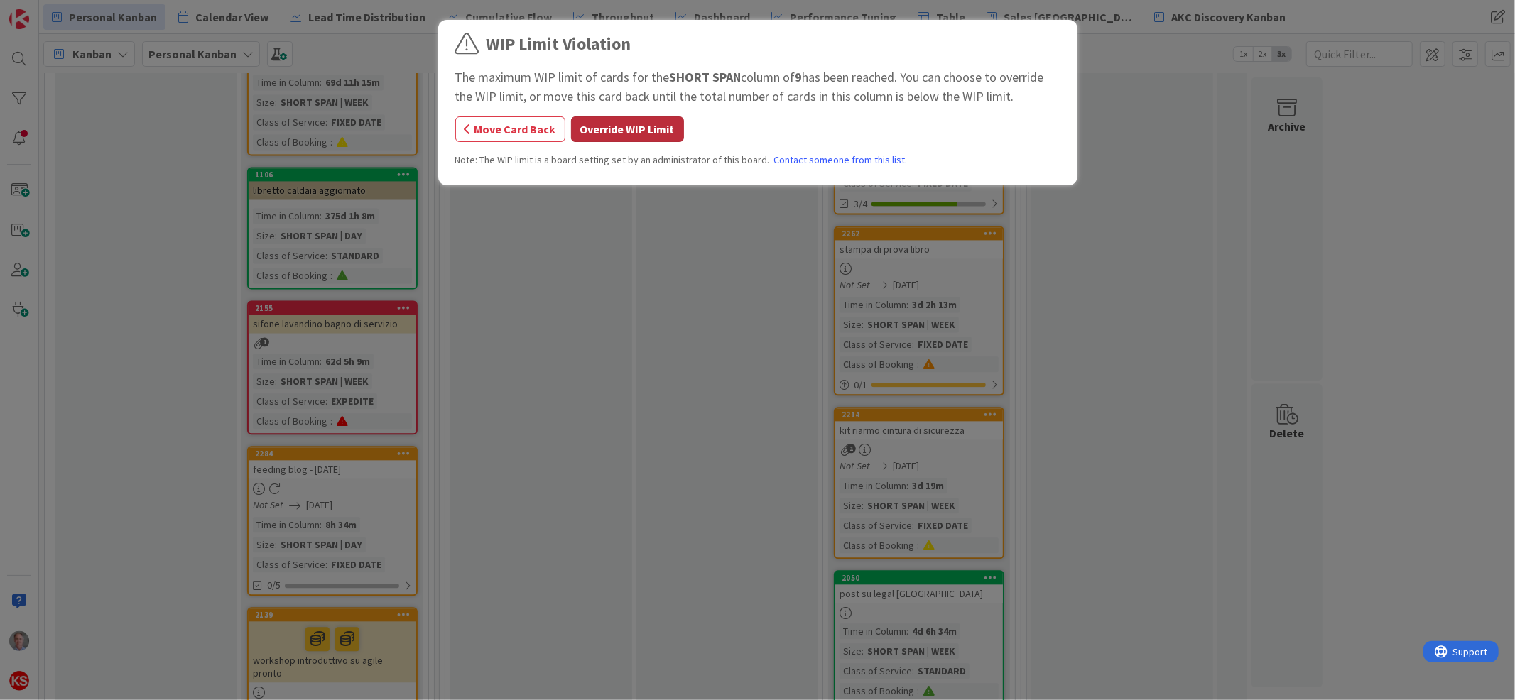
click at [647, 131] on button "Override WIP Limit" at bounding box center [627, 130] width 113 height 26
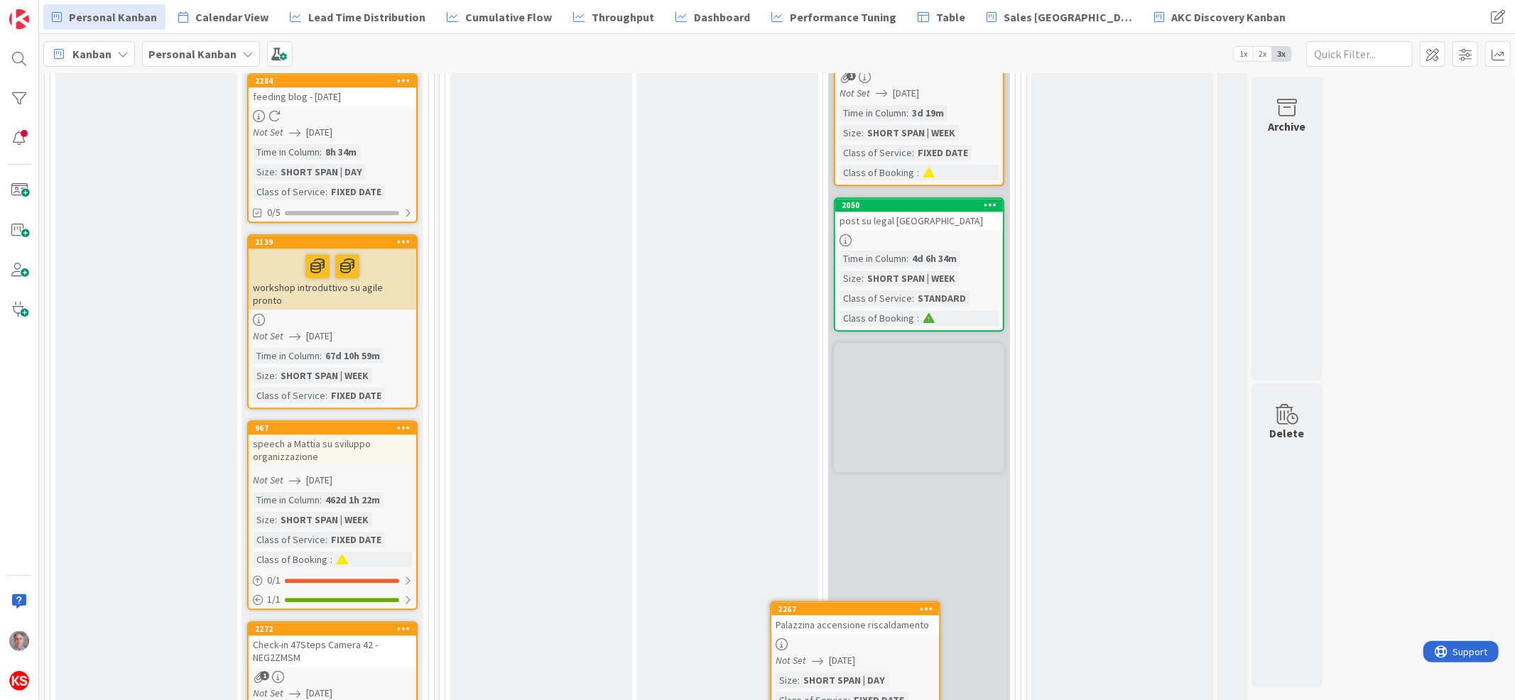
scroll to position [2955, 0]
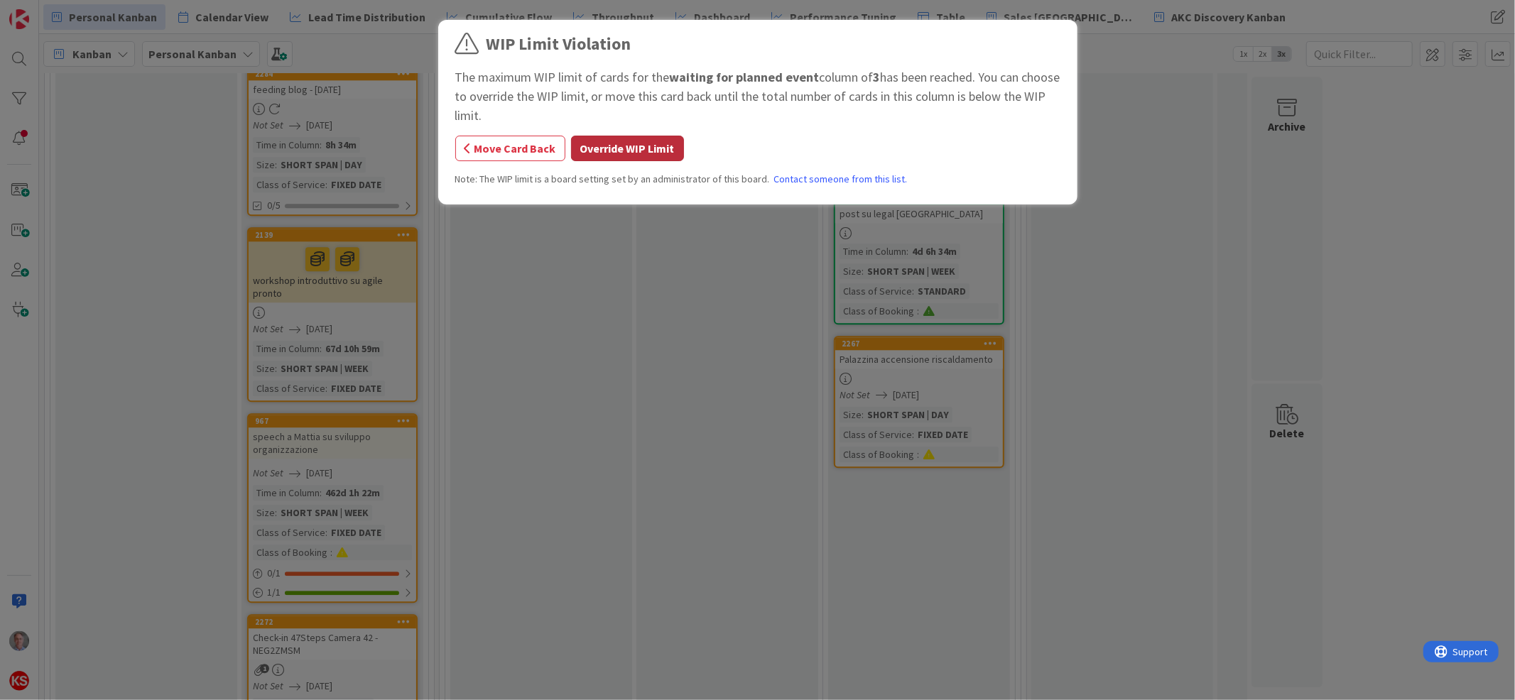
click at [644, 155] on button "Override WIP Limit" at bounding box center [627, 149] width 113 height 26
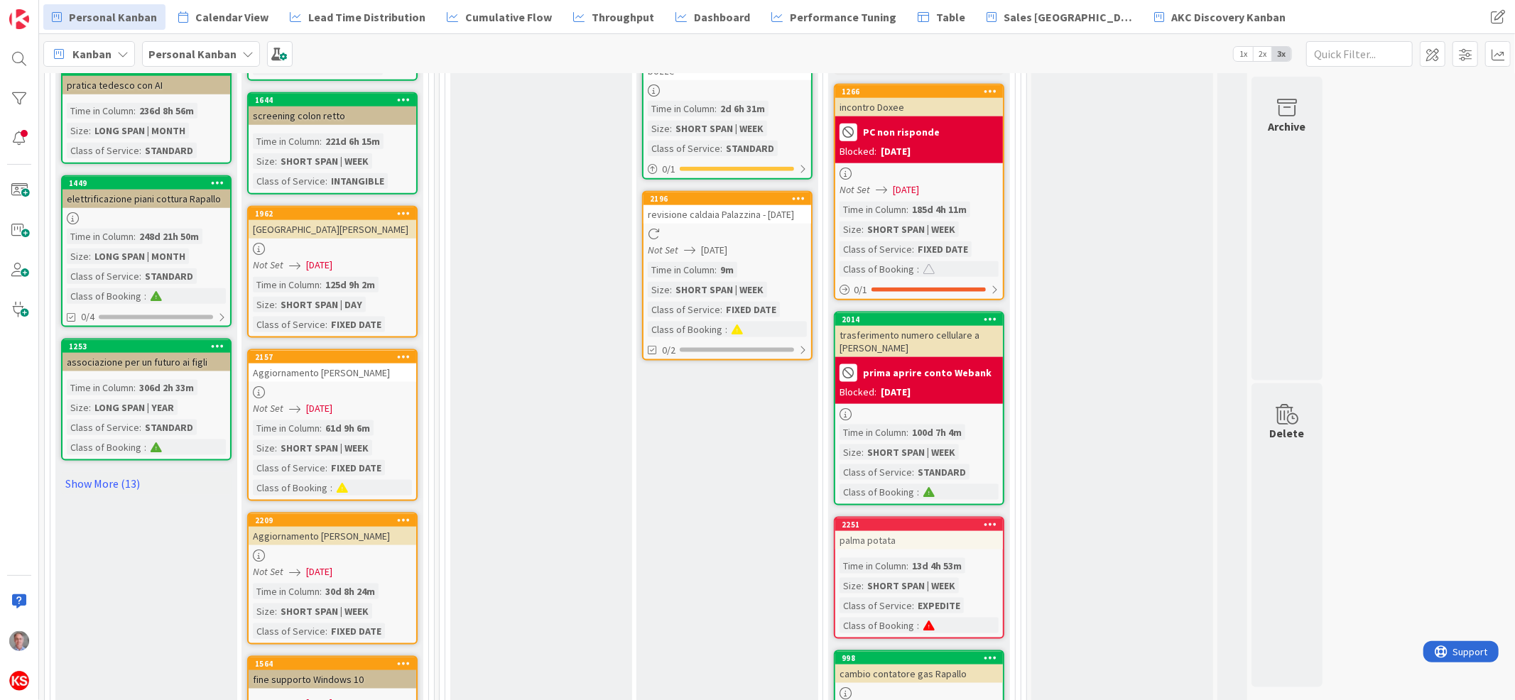
scroll to position [1532, 0]
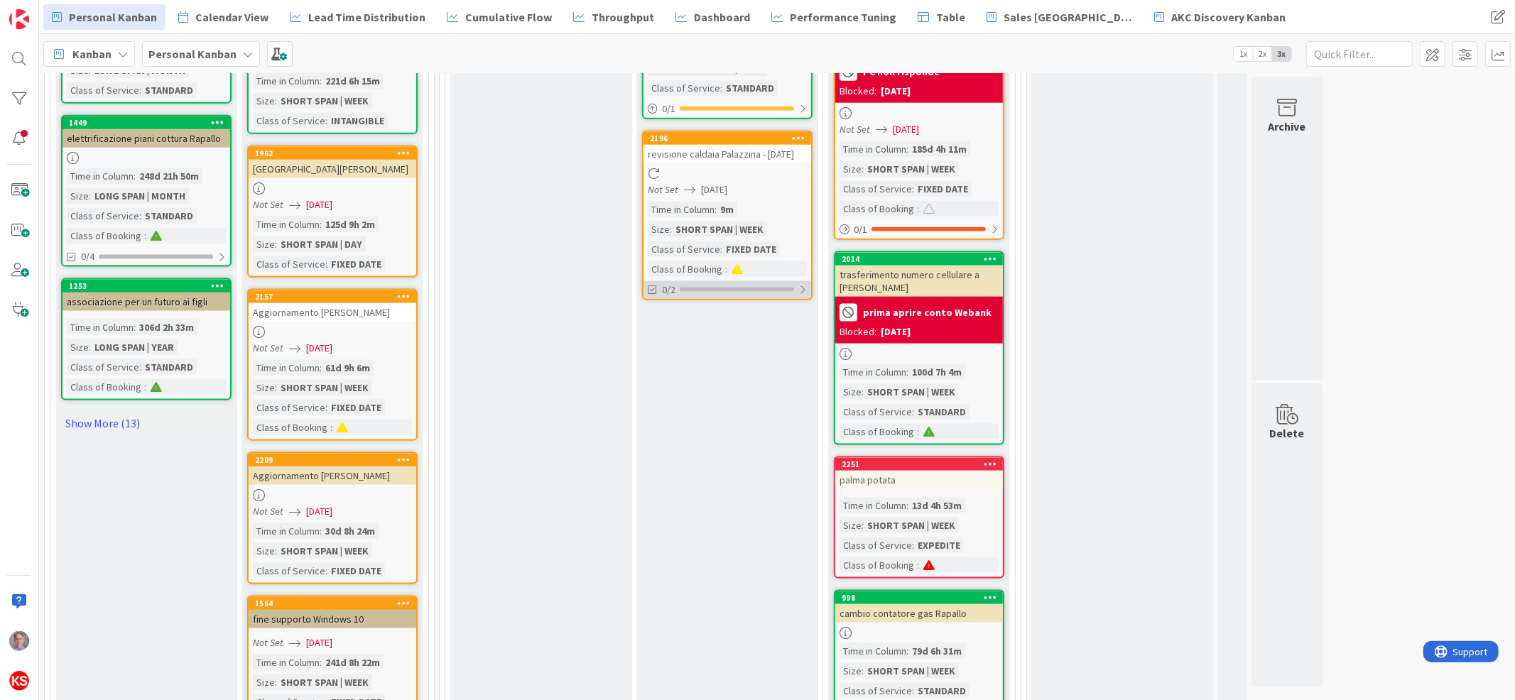
click at [803, 284] on div at bounding box center [802, 289] width 9 height 11
click at [803, 284] on div at bounding box center [802, 289] width 10 height 11
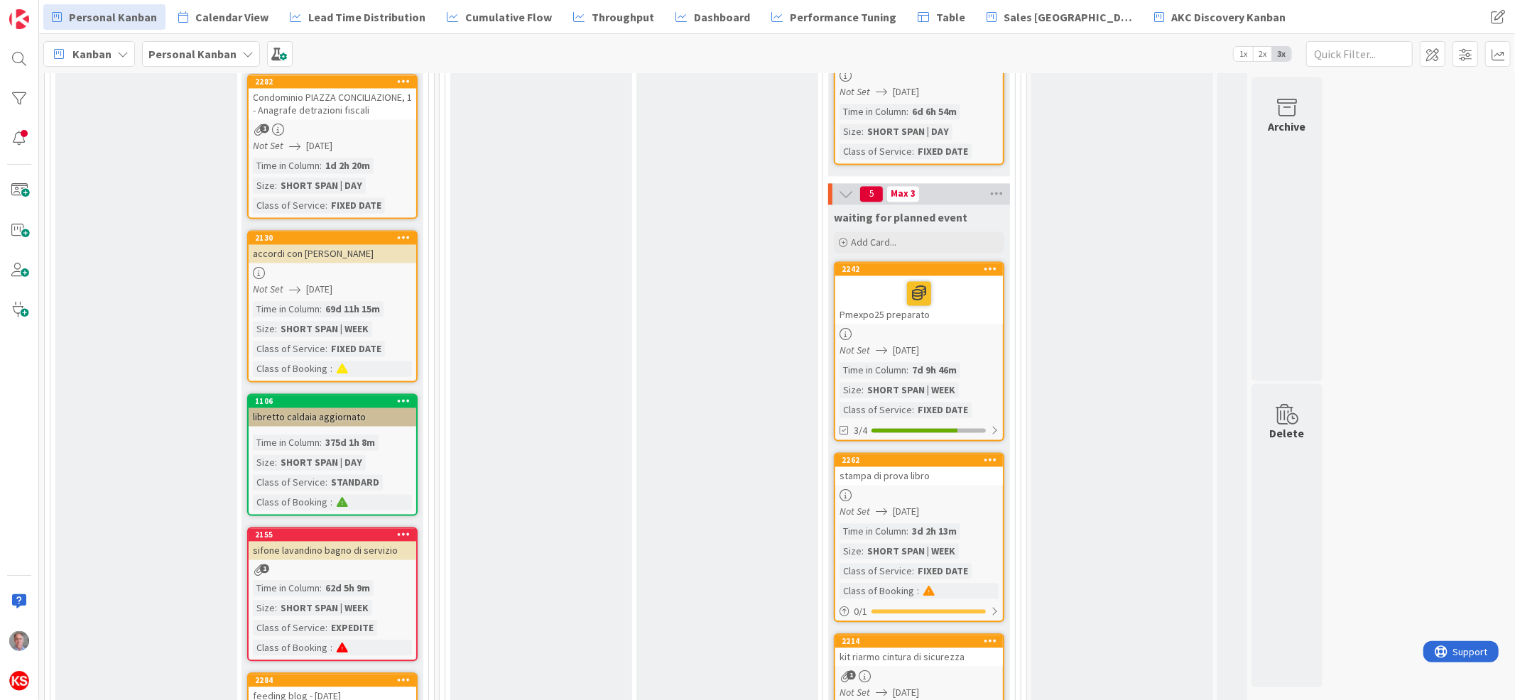
scroll to position [2390, 0]
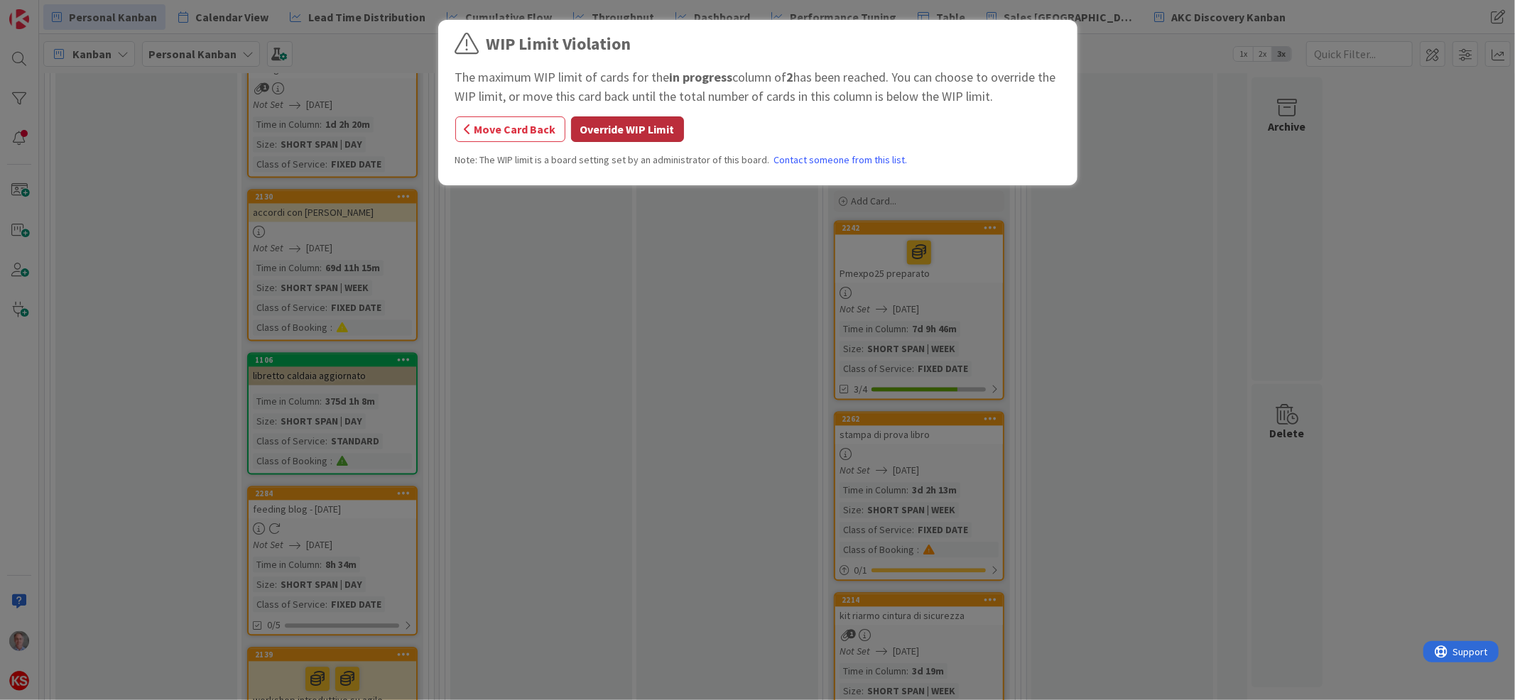
click at [643, 139] on button "Override WIP Limit" at bounding box center [627, 130] width 113 height 26
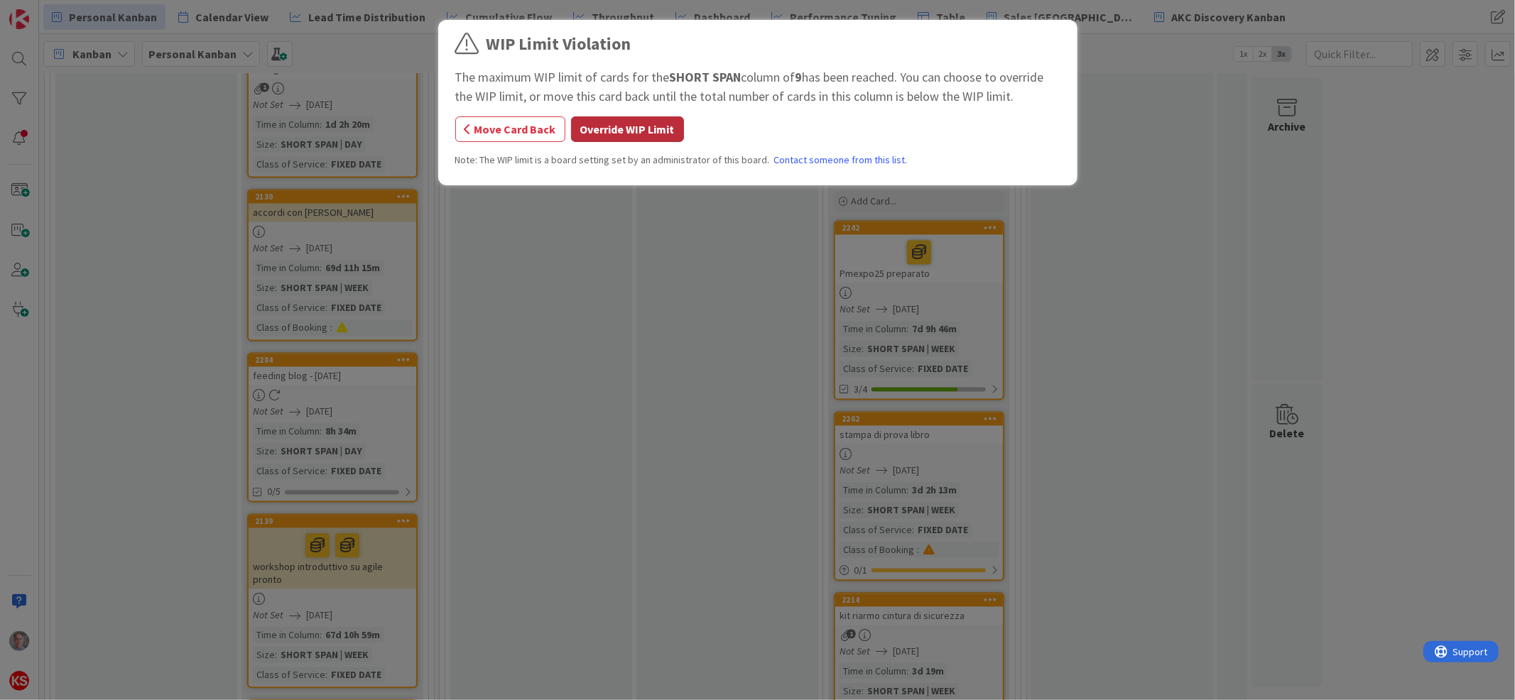
click at [633, 131] on button "Override WIP Limit" at bounding box center [627, 130] width 113 height 26
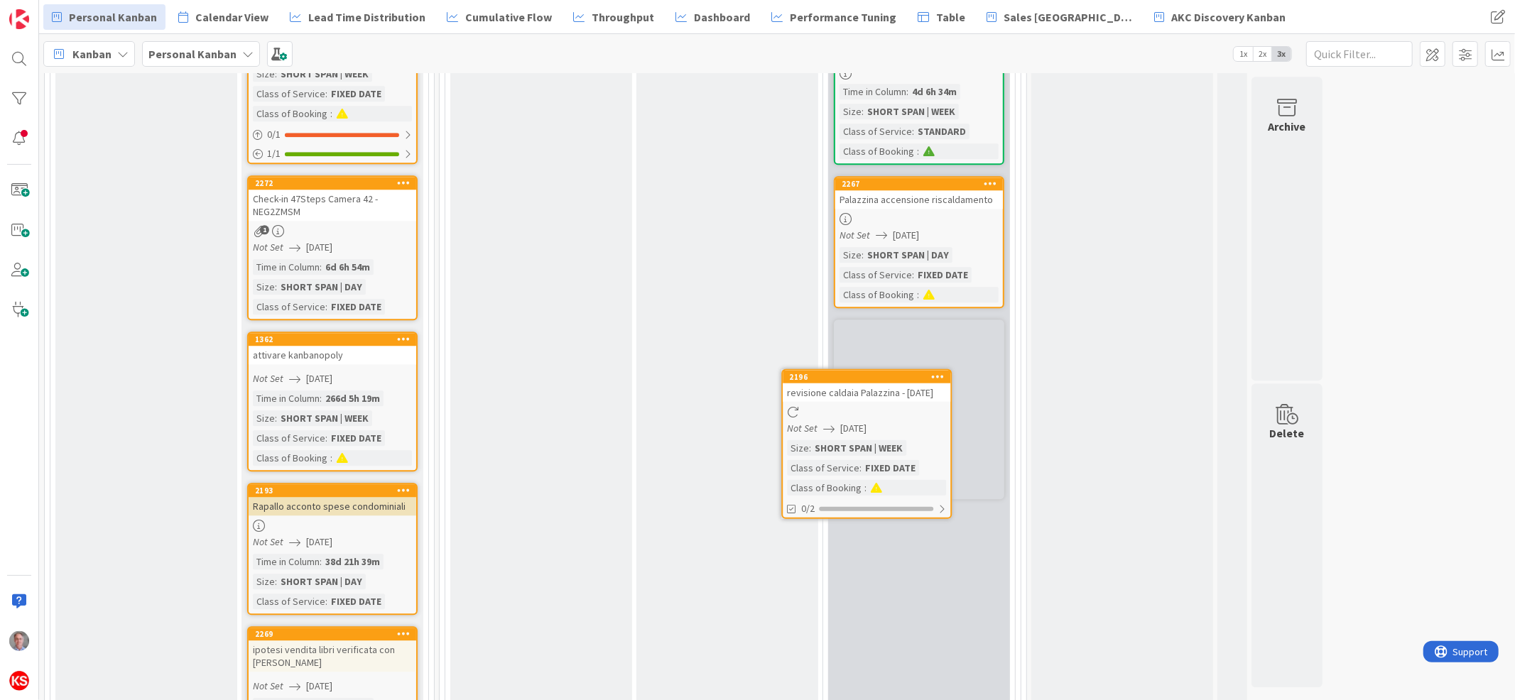
scroll to position [3116, 0]
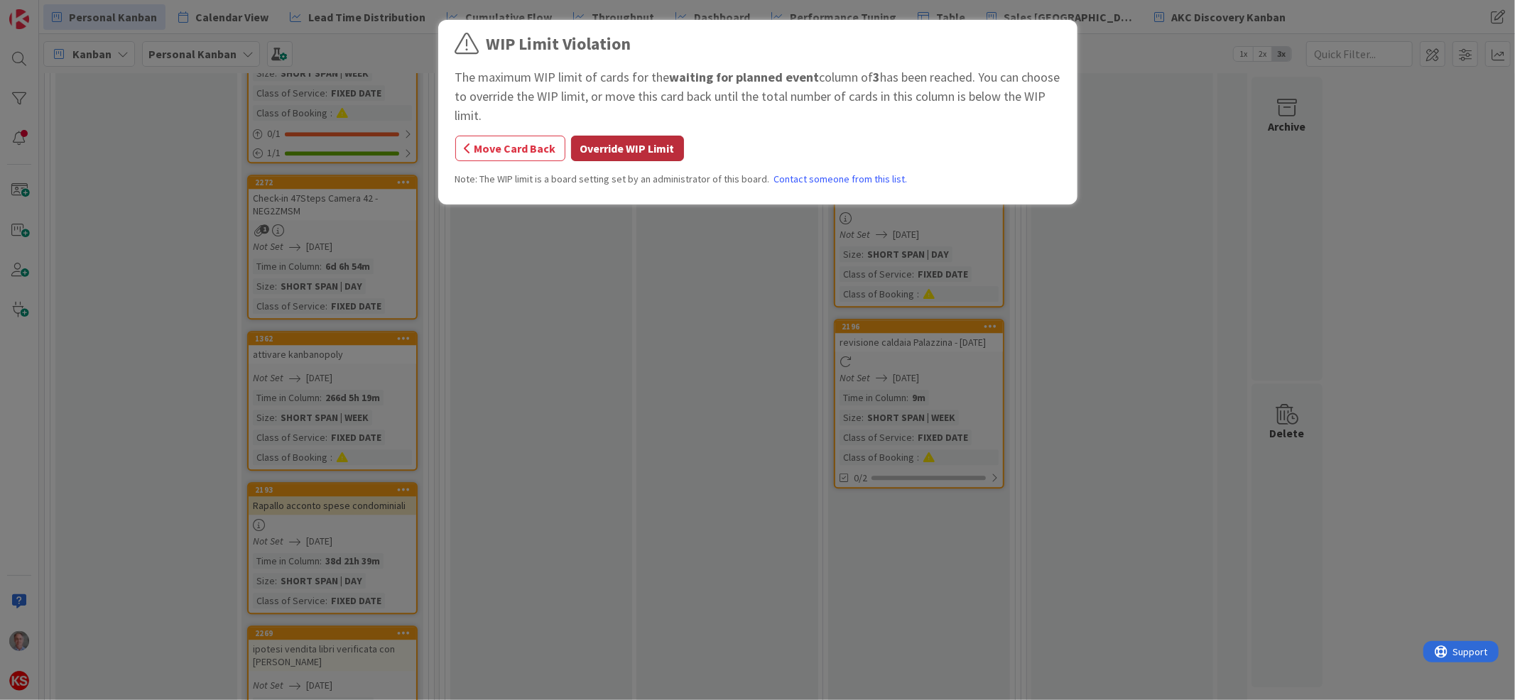
click at [607, 143] on button "Override WIP Limit" at bounding box center [627, 149] width 113 height 26
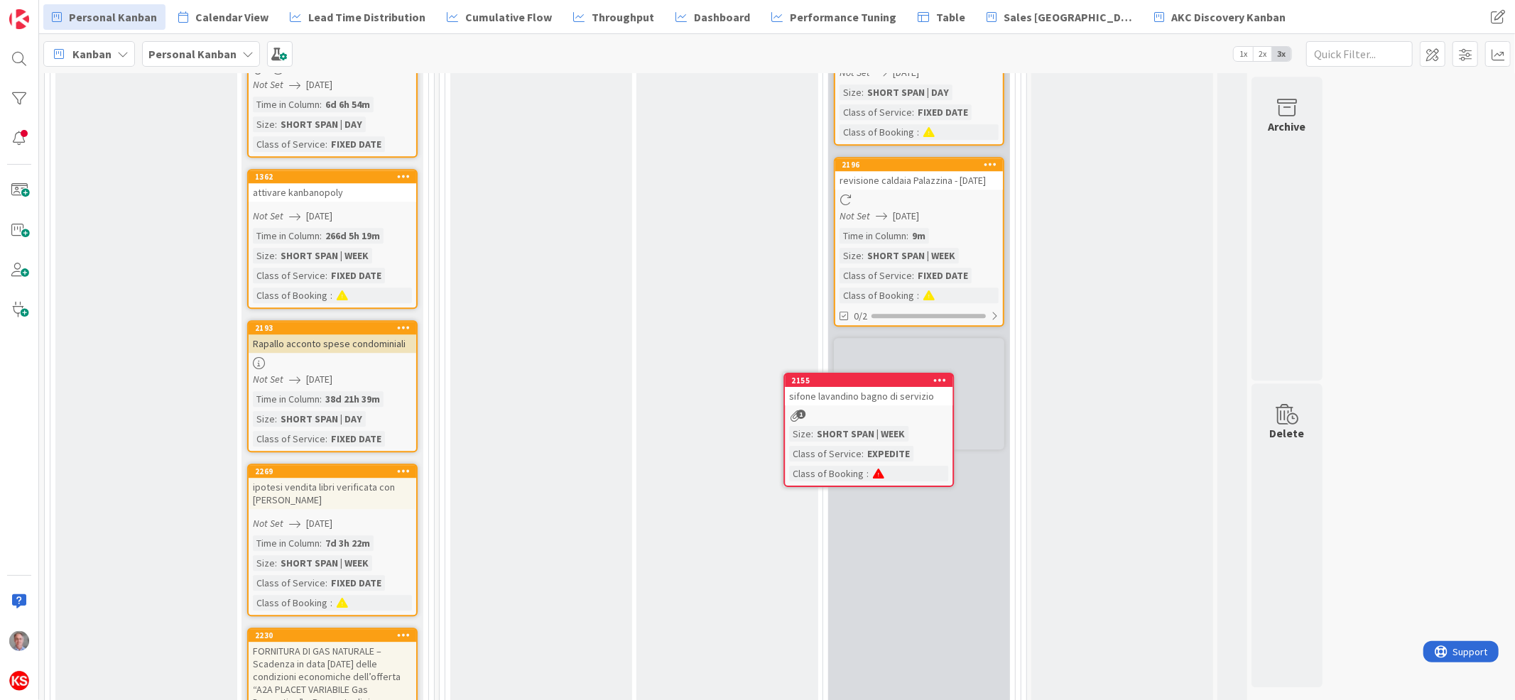
scroll to position [3320, 0]
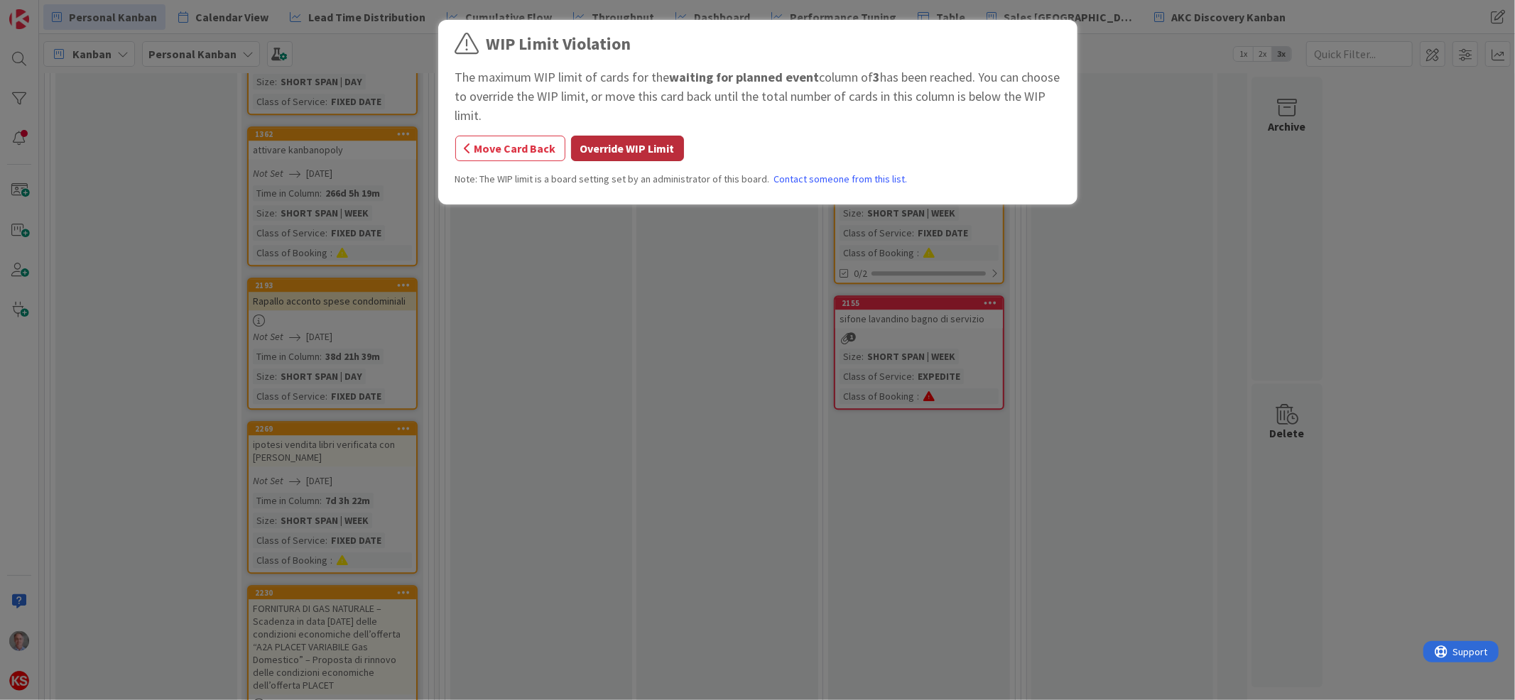
click at [641, 147] on button "Override WIP Limit" at bounding box center [627, 149] width 113 height 26
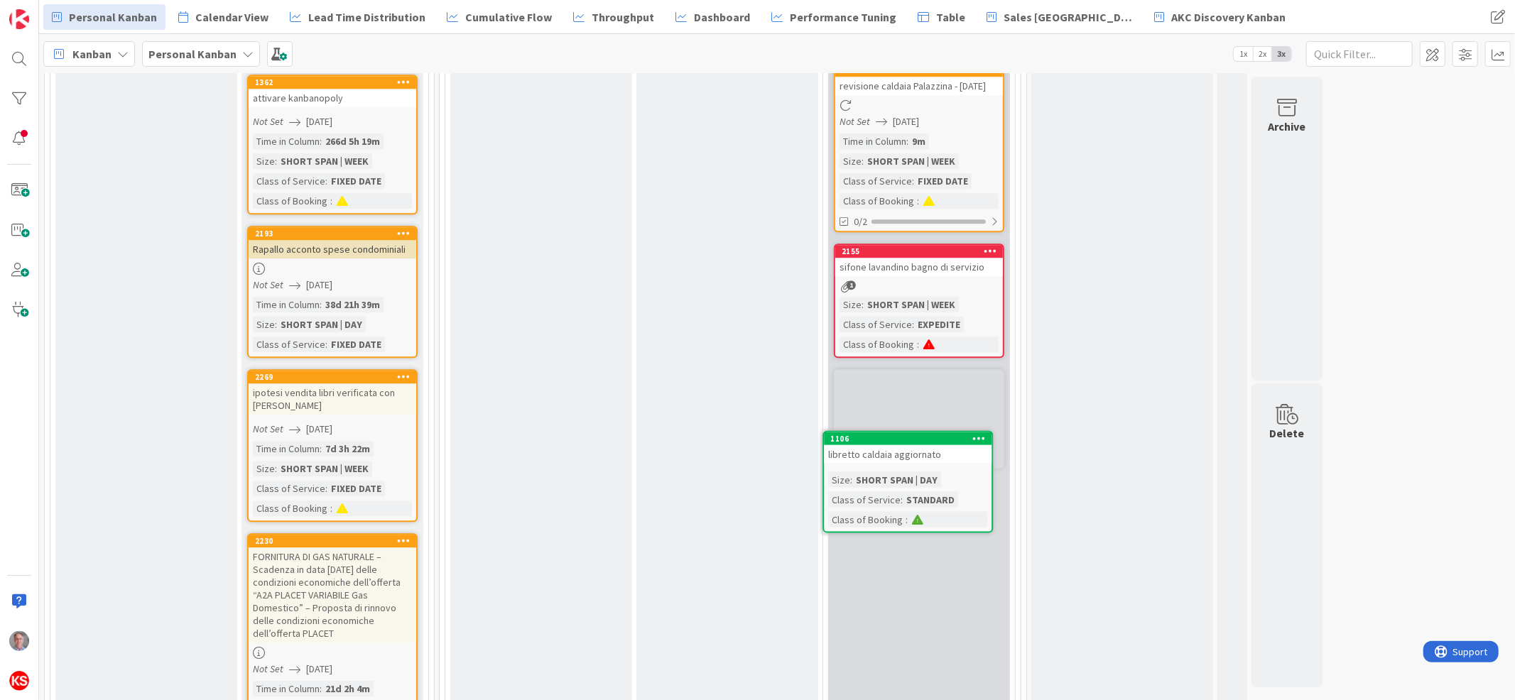
scroll to position [3398, 0]
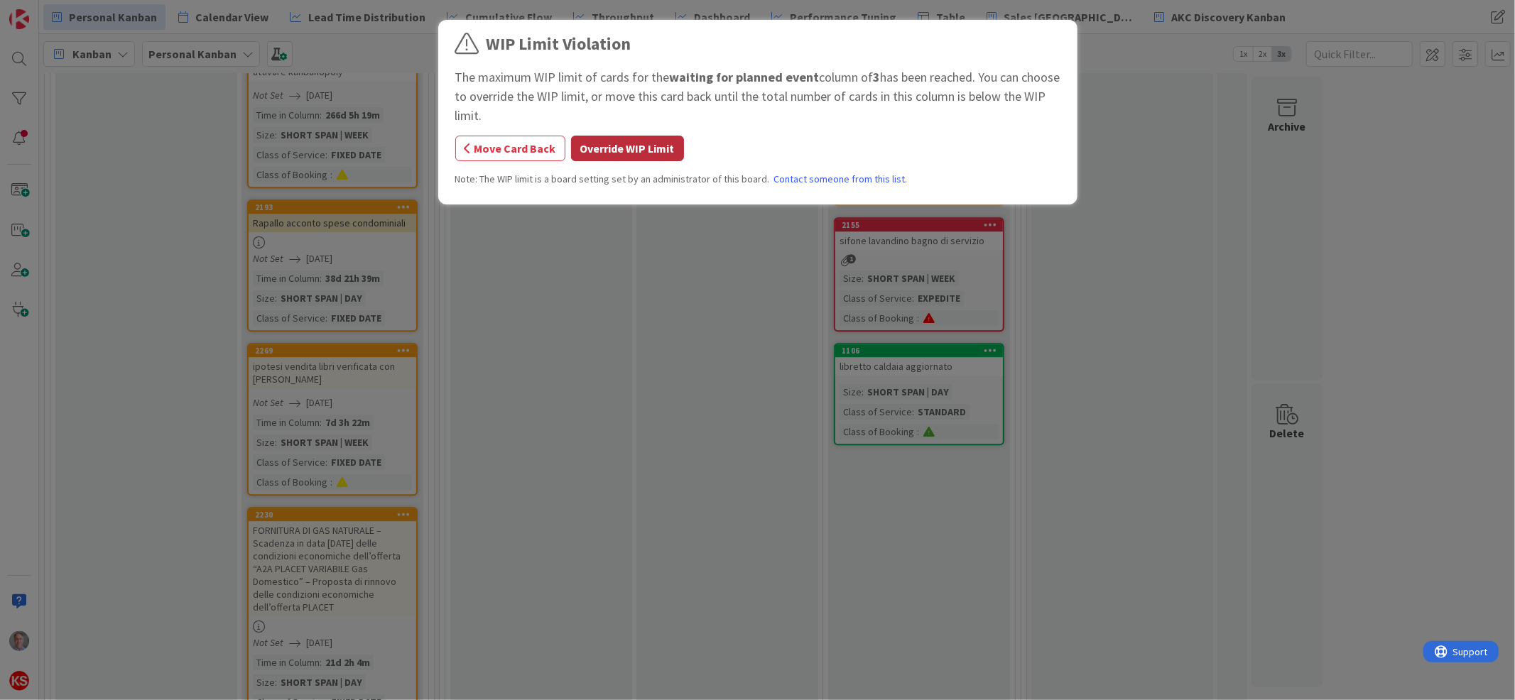
click at [609, 138] on button "Override WIP Limit" at bounding box center [627, 149] width 113 height 26
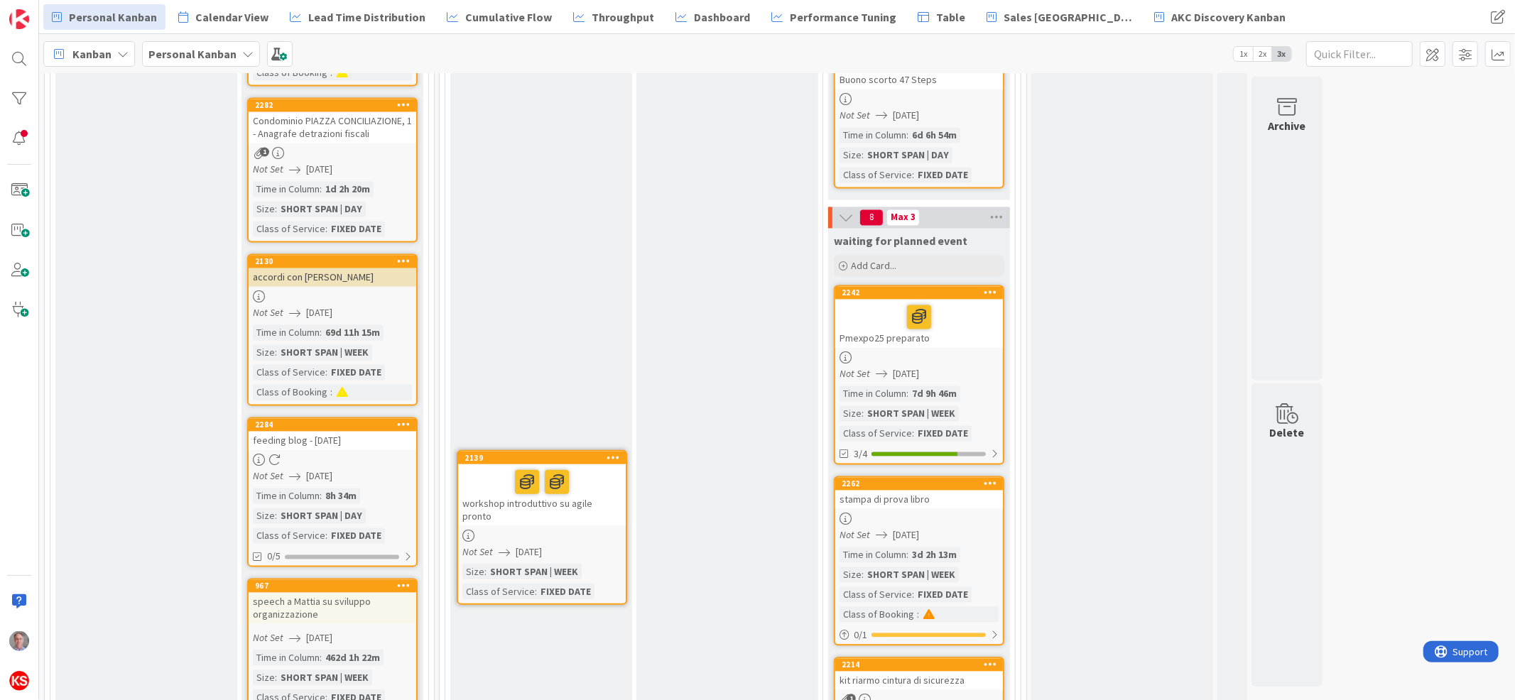
scroll to position [2329, 0]
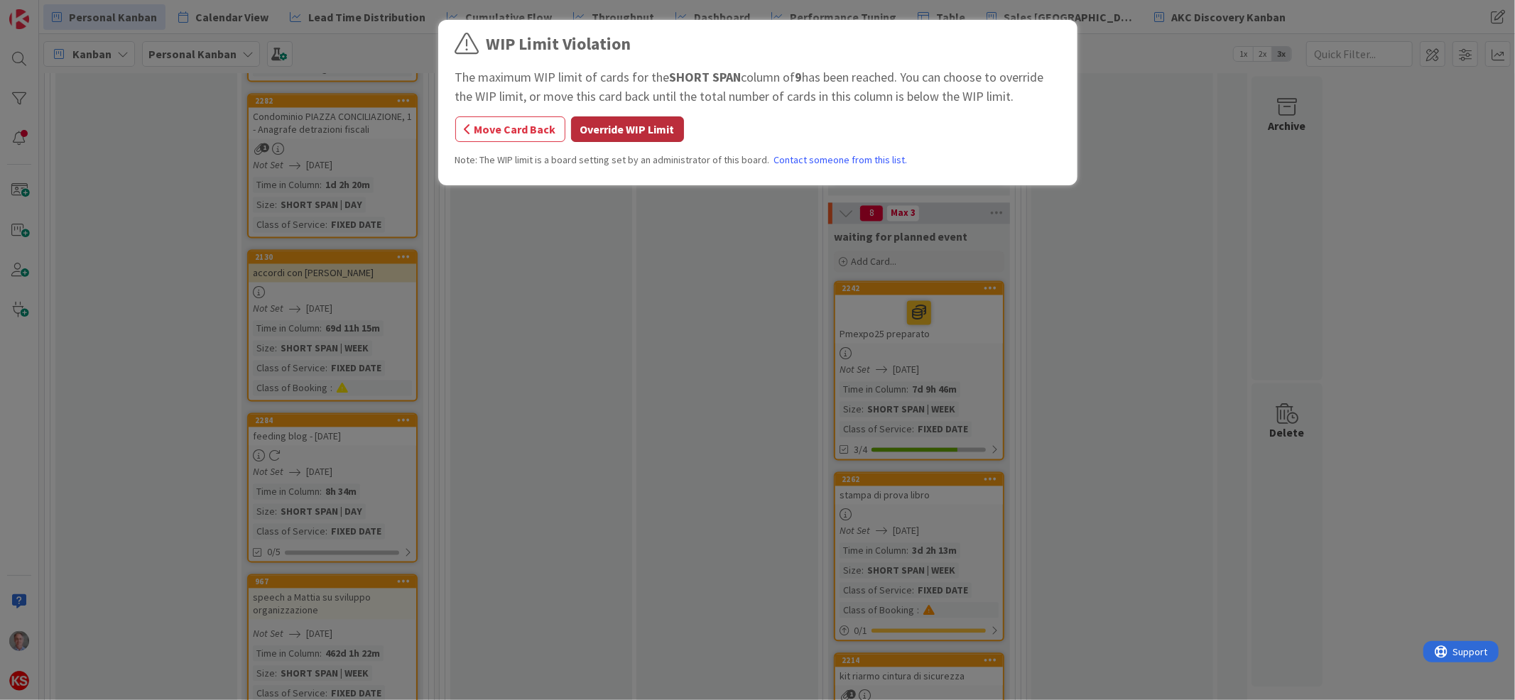
click at [634, 129] on button "Override WIP Limit" at bounding box center [627, 130] width 113 height 26
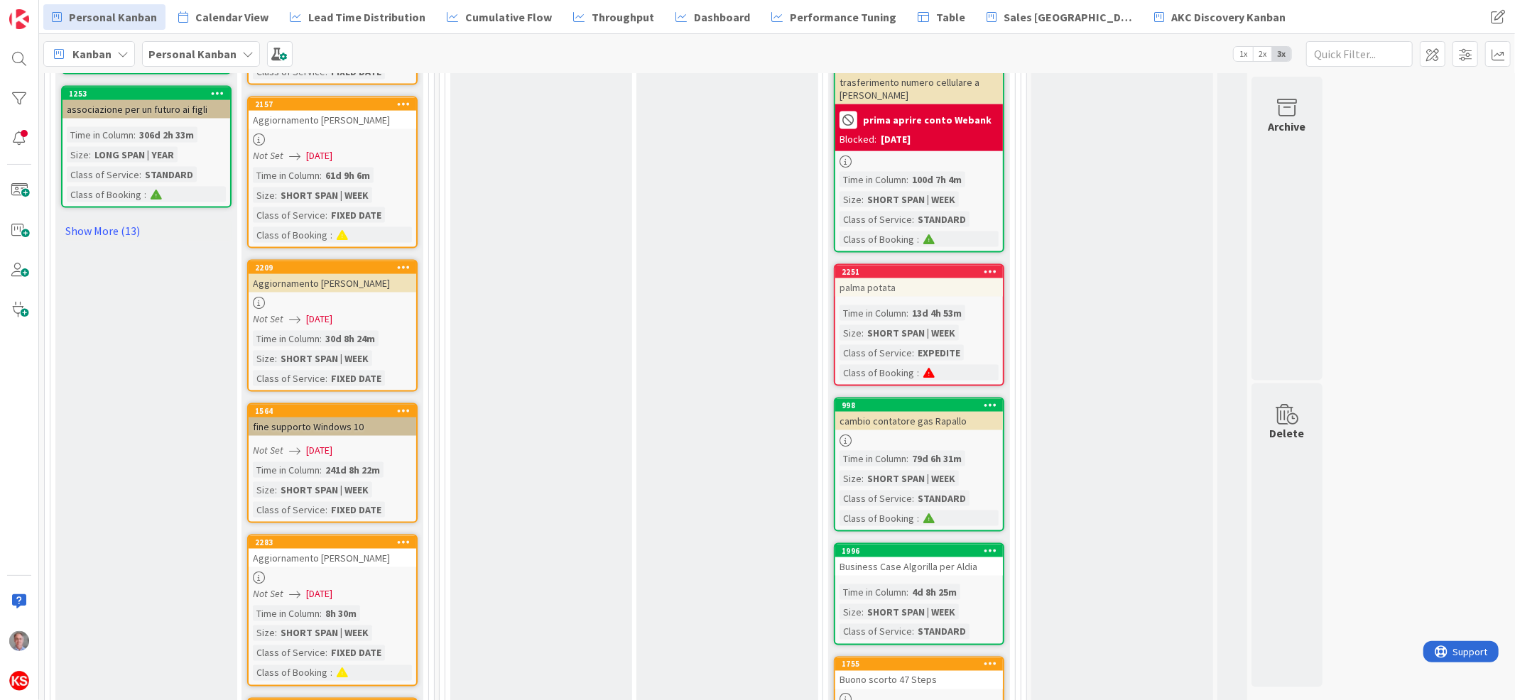
scroll to position [1744, 0]
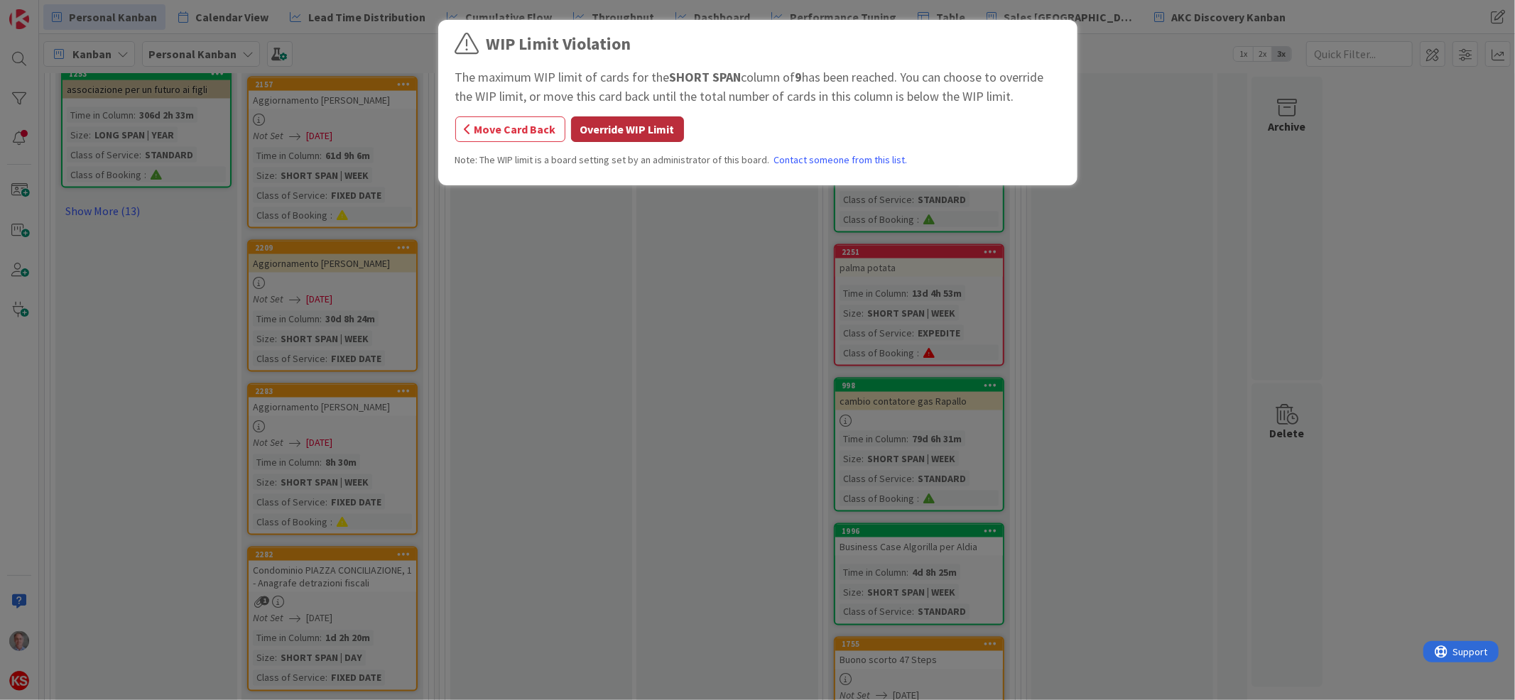
click at [659, 125] on button "Override WIP Limit" at bounding box center [627, 130] width 113 height 26
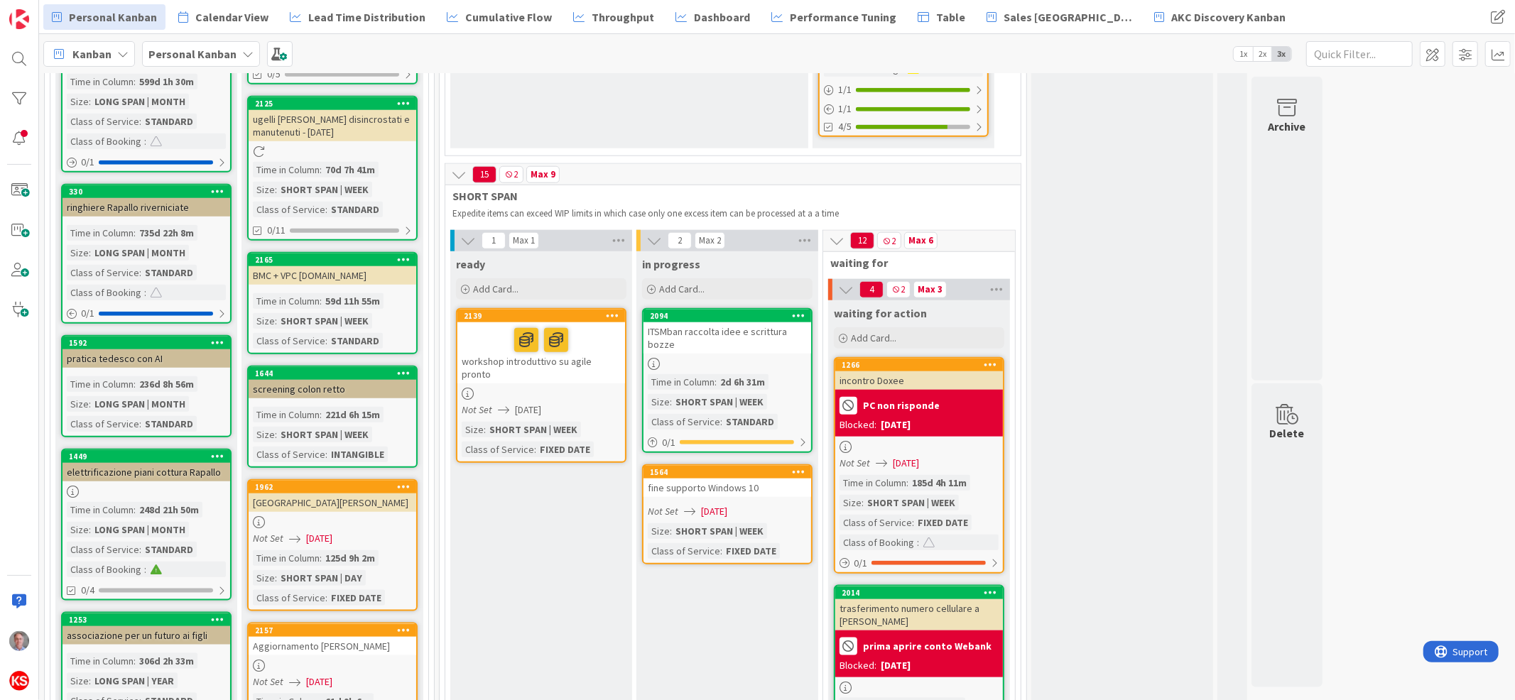
scroll to position [1237, 0]
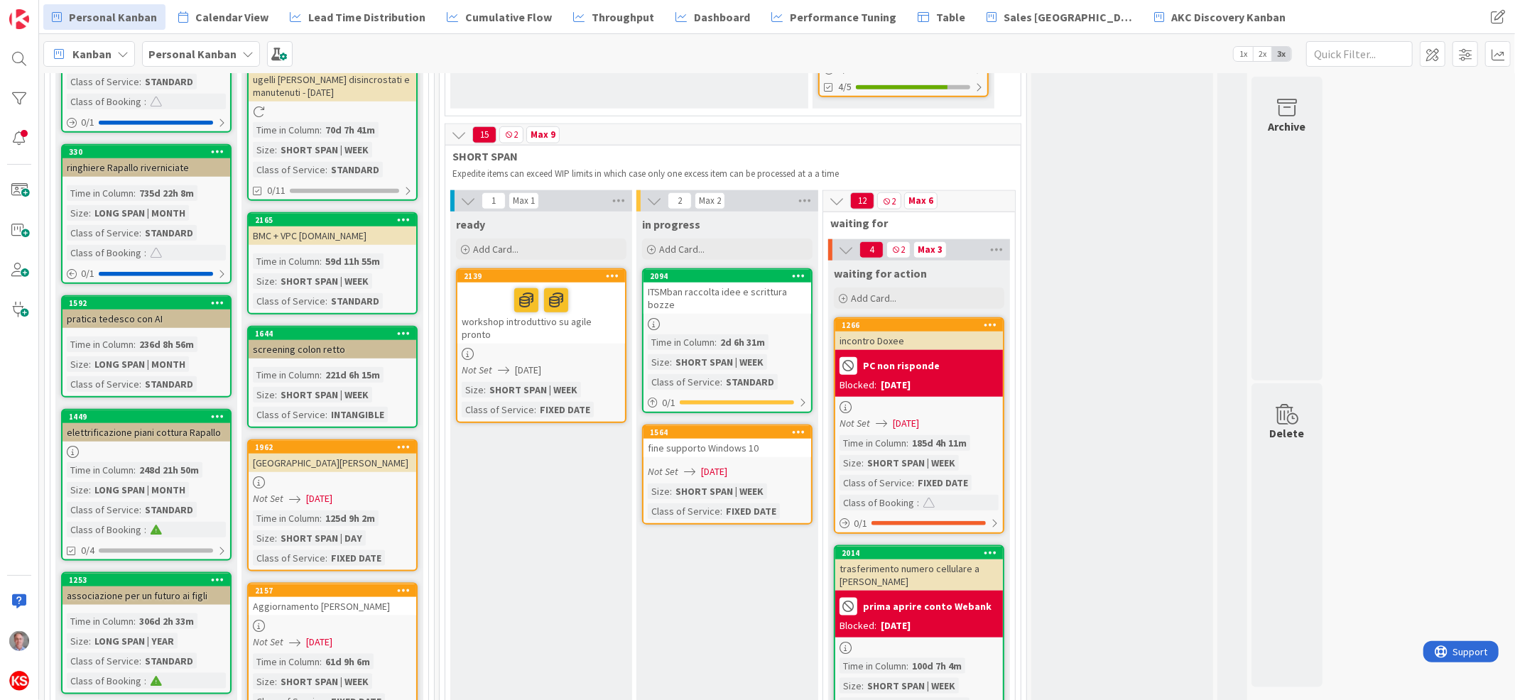
click at [784, 439] on div "fine supporto Windows 10" at bounding box center [728, 448] width 168 height 18
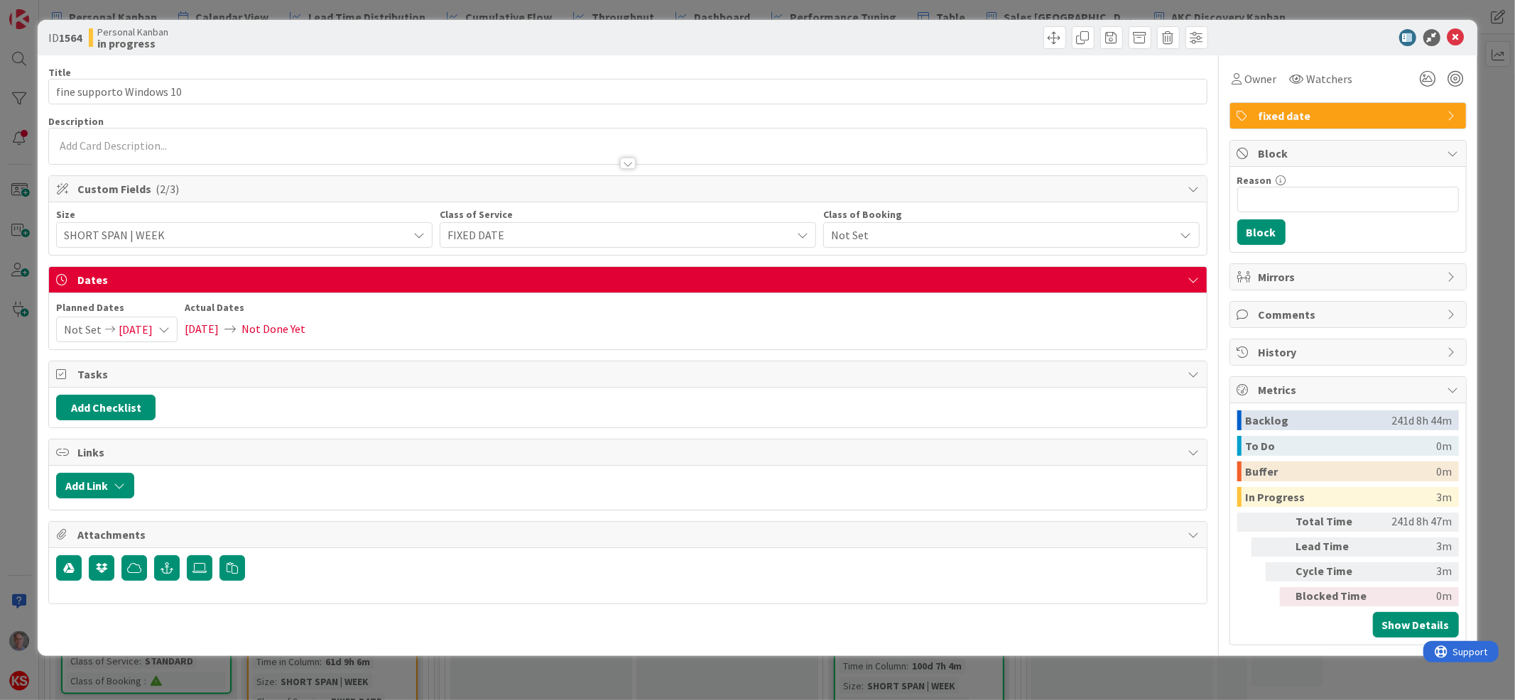
click at [170, 330] on icon at bounding box center [163, 329] width 11 height 11
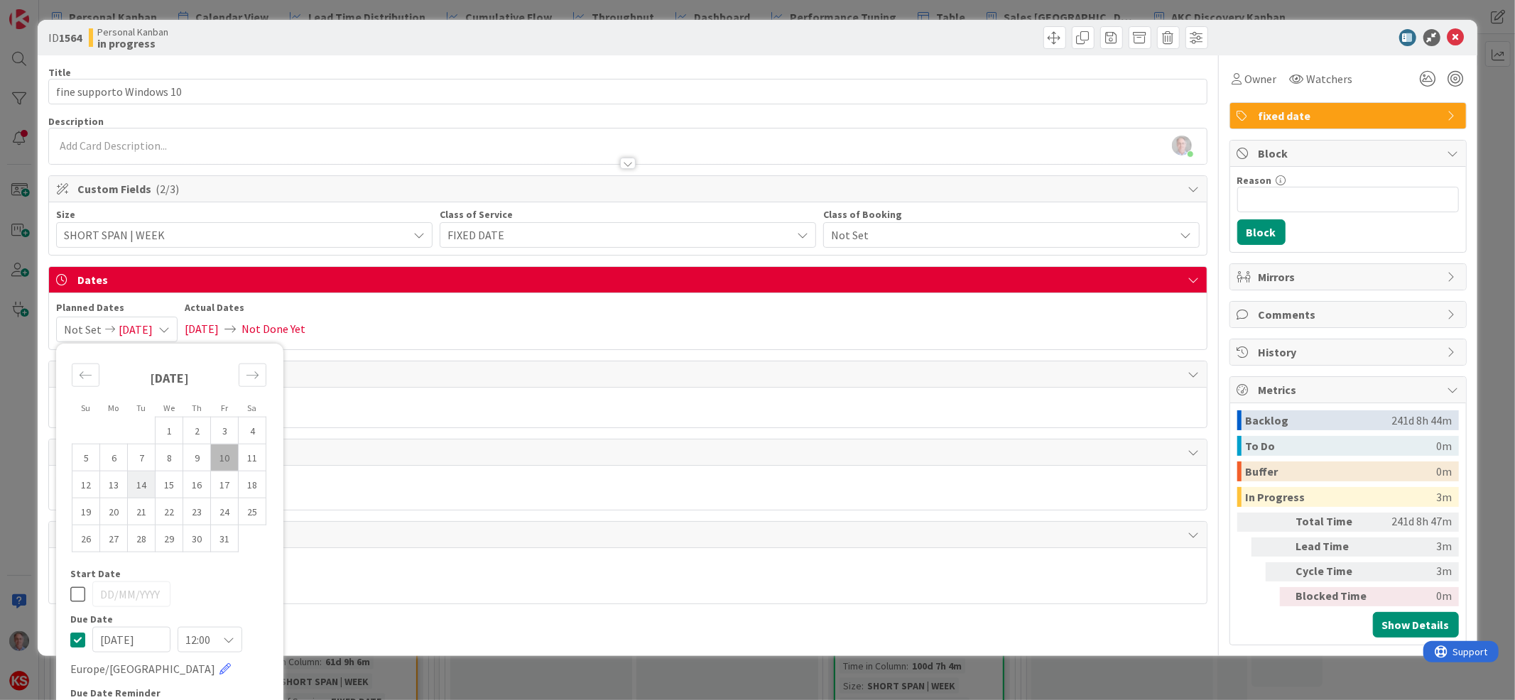
click at [146, 488] on td "14" at bounding box center [142, 484] width 28 height 27
type input "[DATE]"
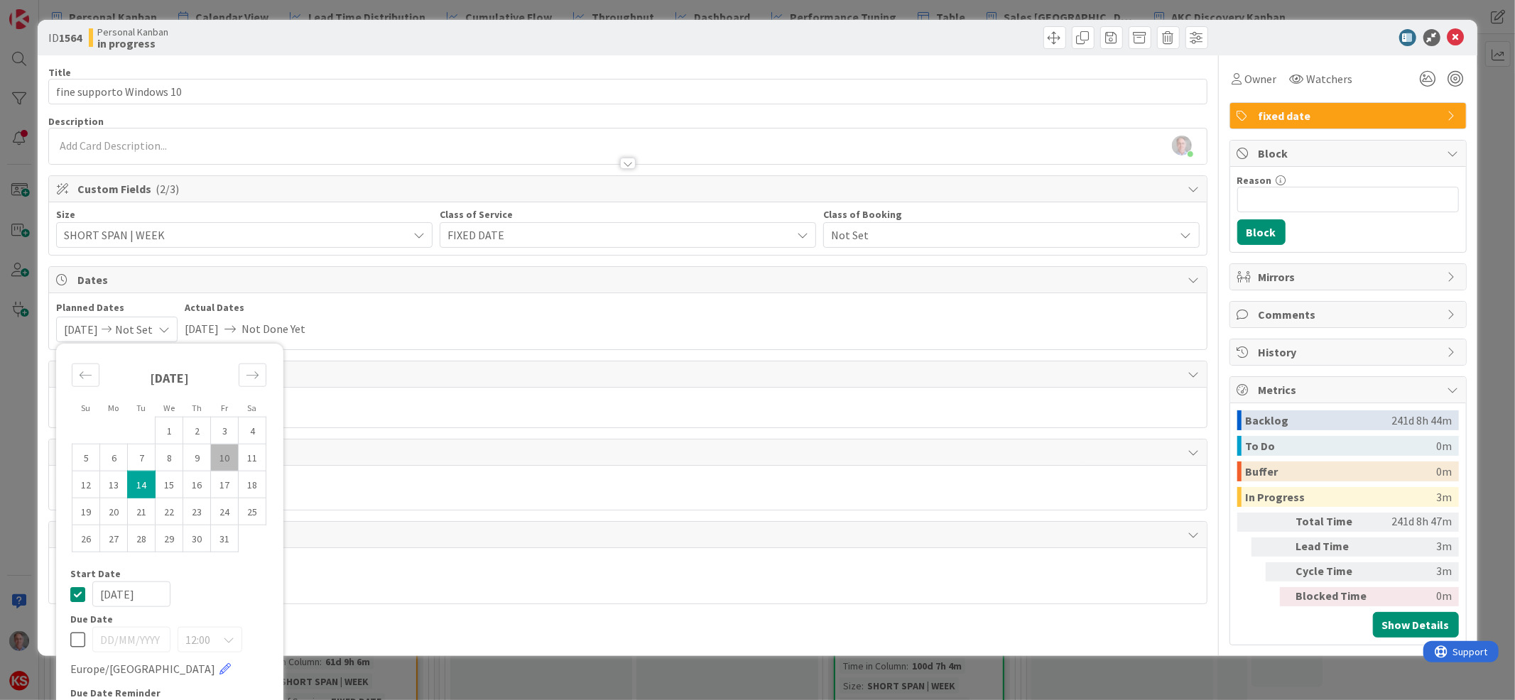
click at [81, 595] on icon at bounding box center [77, 594] width 15 height 17
click at [75, 642] on icon at bounding box center [77, 640] width 15 height 17
click at [148, 480] on td "14" at bounding box center [142, 484] width 28 height 27
type input "[DATE]"
click at [1448, 37] on icon at bounding box center [1456, 37] width 17 height 17
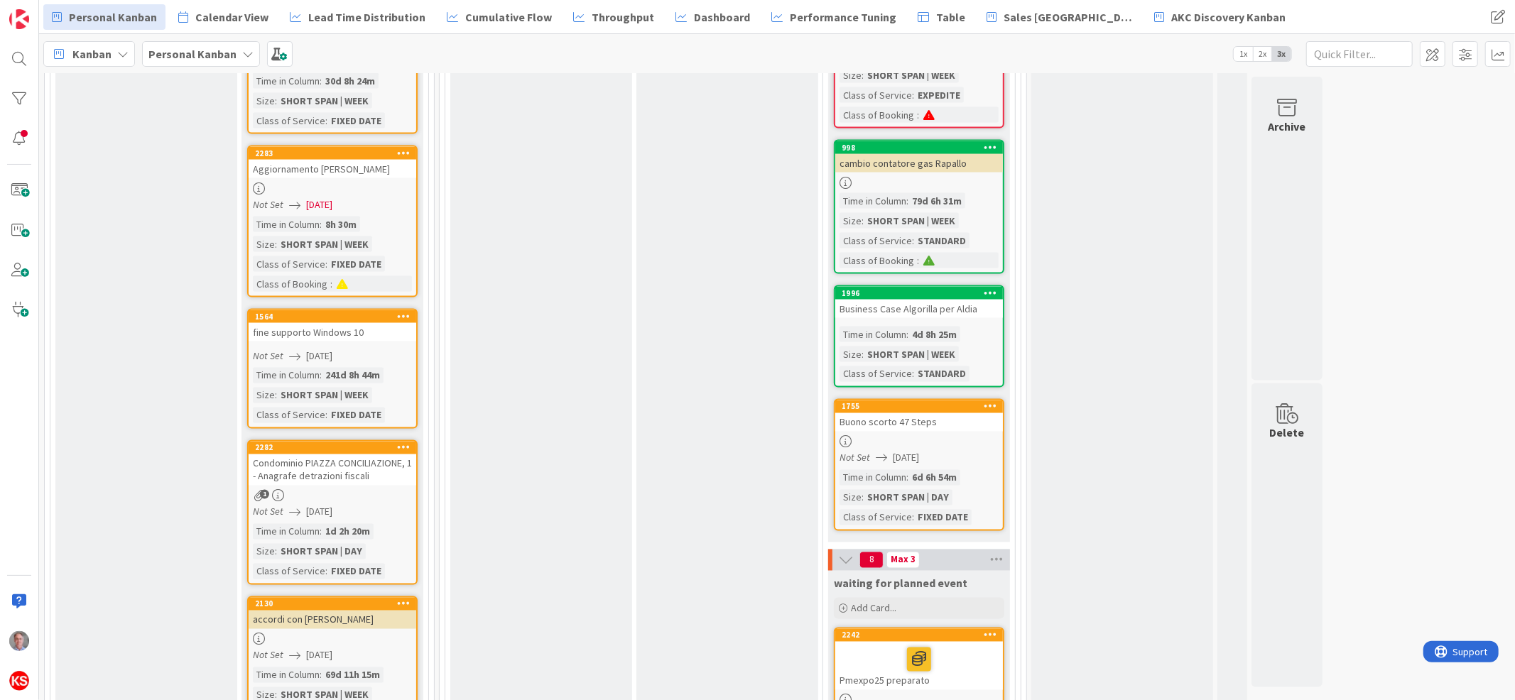
scroll to position [1983, 0]
click at [367, 323] on div "fine supporto Windows 10" at bounding box center [333, 332] width 168 height 18
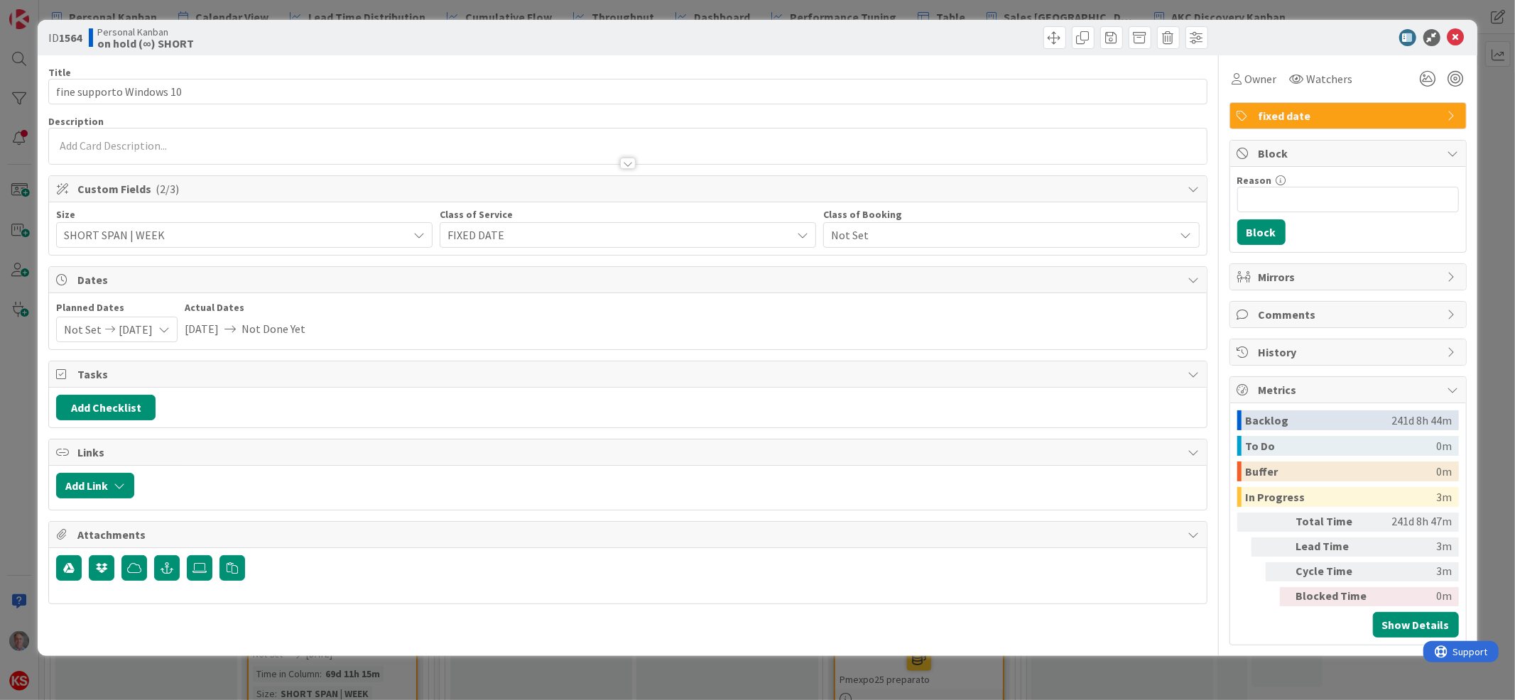
click at [393, 146] on div at bounding box center [627, 147] width 1157 height 36
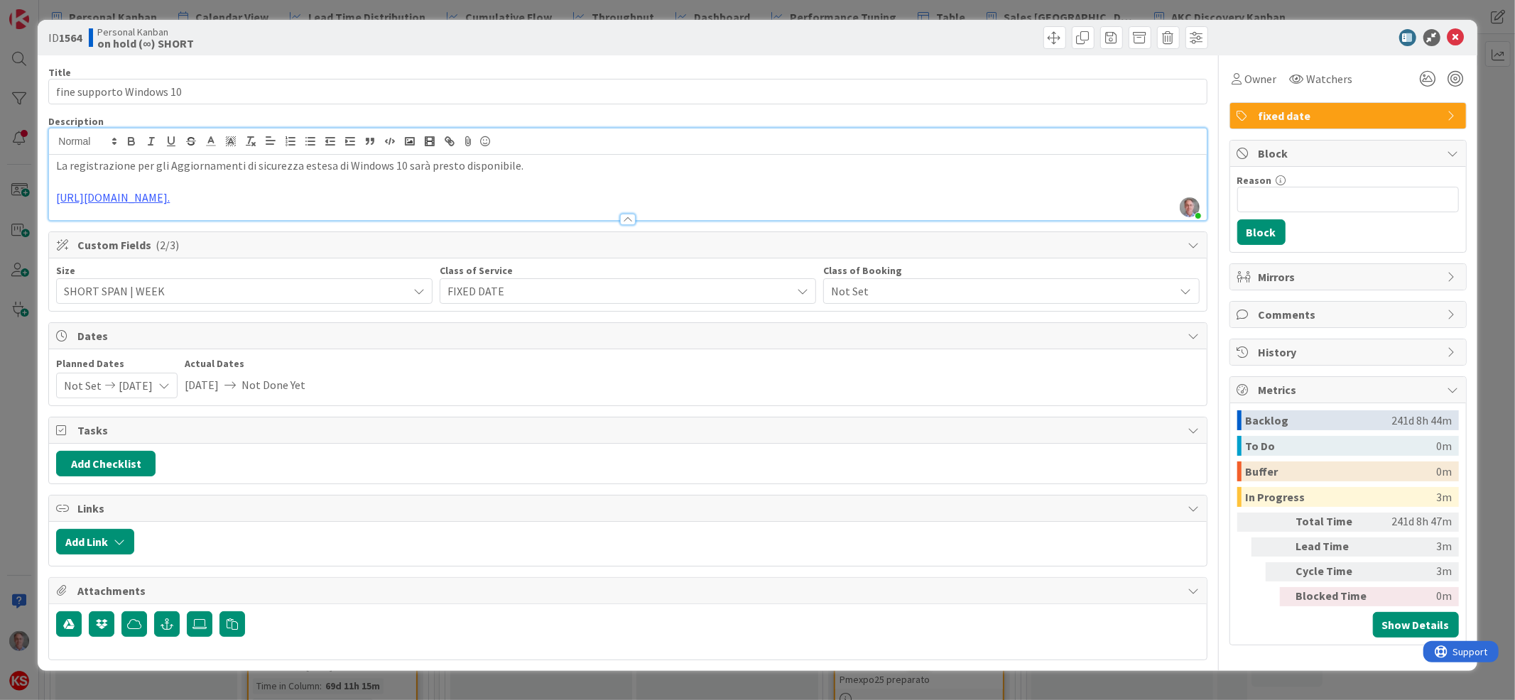
click at [572, 168] on p "La registrazione per gli Aggiornamenti di sicurezza estesa di Windows 10 sarà p…" at bounding box center [627, 166] width 1143 height 16
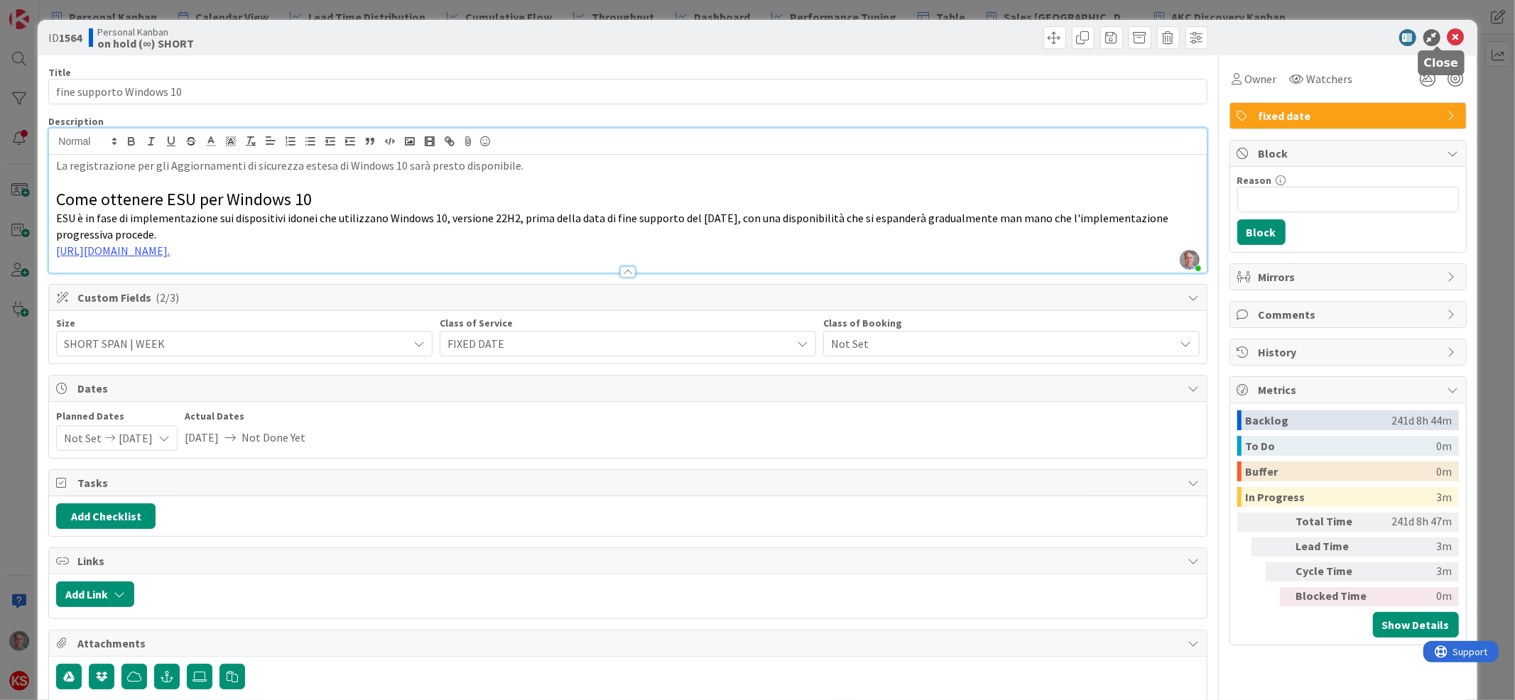
click at [1448, 38] on icon at bounding box center [1456, 37] width 17 height 17
